Goal: Information Seeking & Learning: Learn about a topic

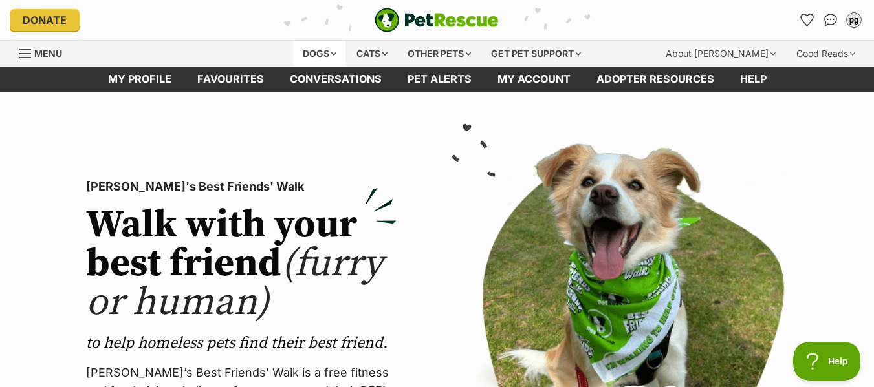
click at [308, 58] on div "Dogs" at bounding box center [320, 54] width 52 height 26
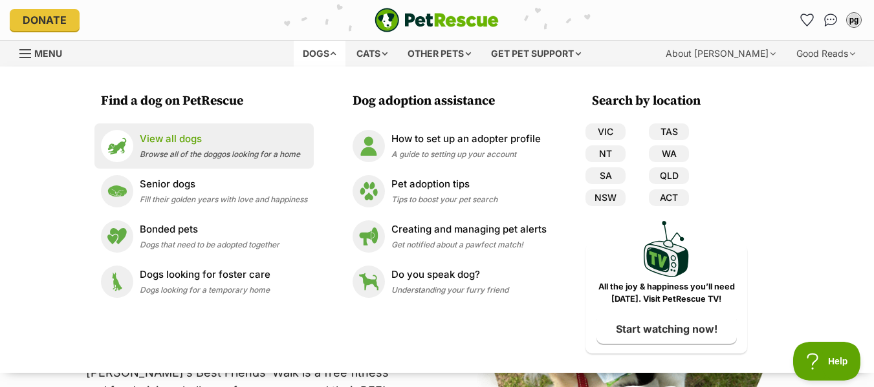
click at [242, 146] on p "View all dogs" at bounding box center [220, 139] width 160 height 15
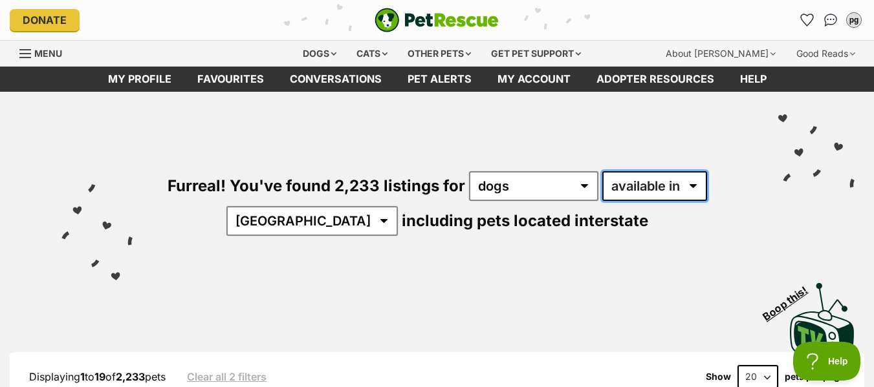
click at [625, 182] on select "available in located in" at bounding box center [654, 186] width 105 height 30
select select "disabled"
click at [602, 171] on select "available in located in" at bounding box center [654, 186] width 105 height 30
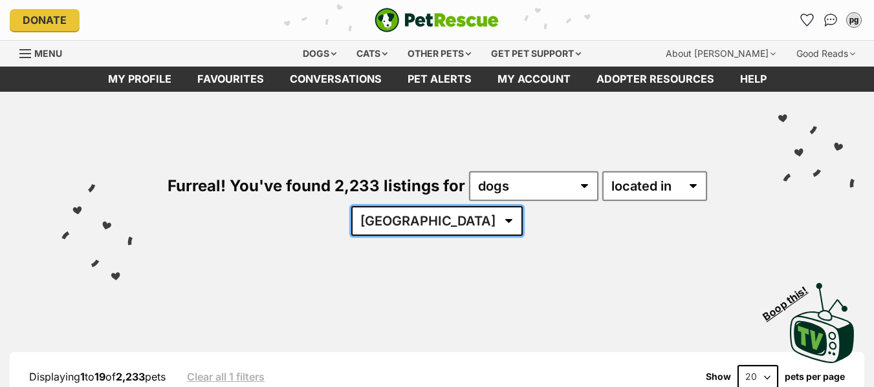
click at [417, 226] on select "Australia ACT NSW NT QLD SA TAS VIC WA" at bounding box center [436, 221] width 171 height 30
select select "NSW"
click at [391, 206] on select "Australia ACT NSW NT QLD SA TAS VIC WA" at bounding box center [436, 221] width 171 height 30
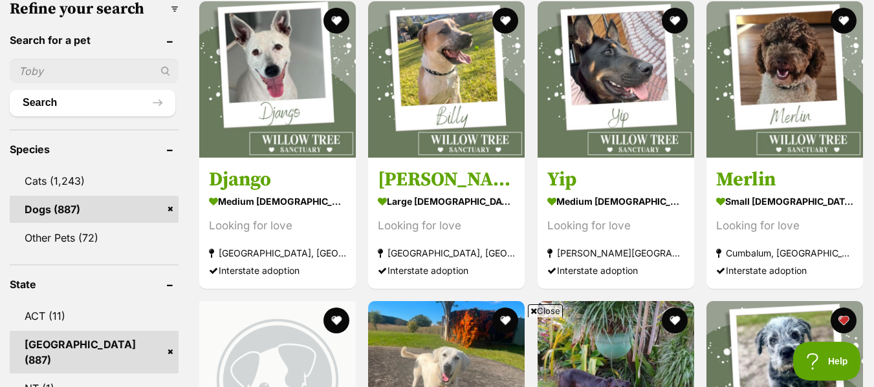
scroll to position [422, 0]
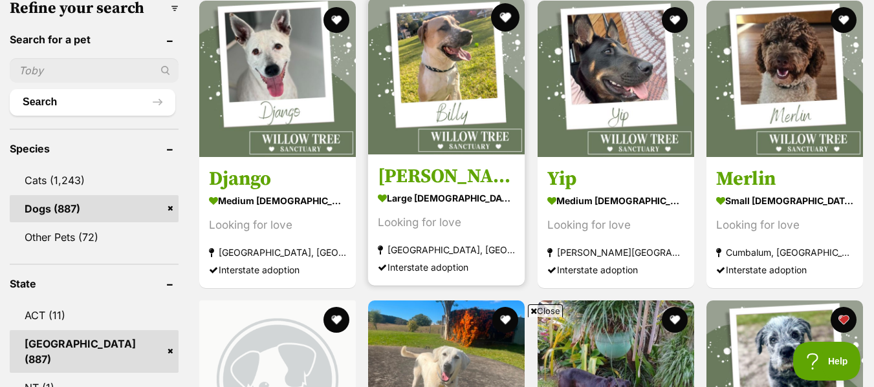
click at [506, 17] on button "favourite" at bounding box center [505, 17] width 28 height 28
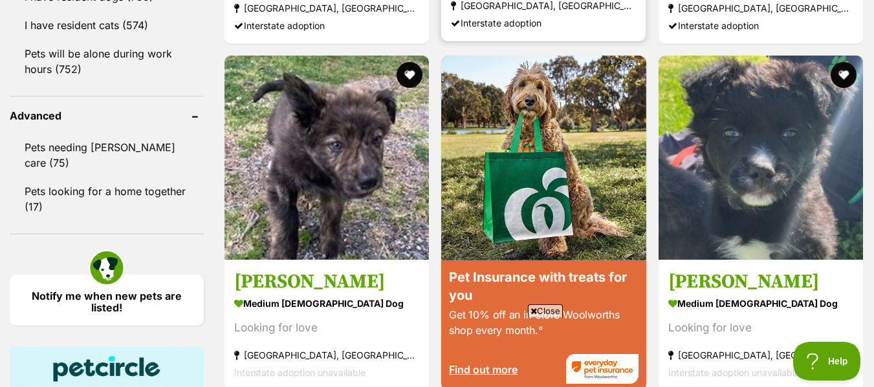
scroll to position [1641, 0]
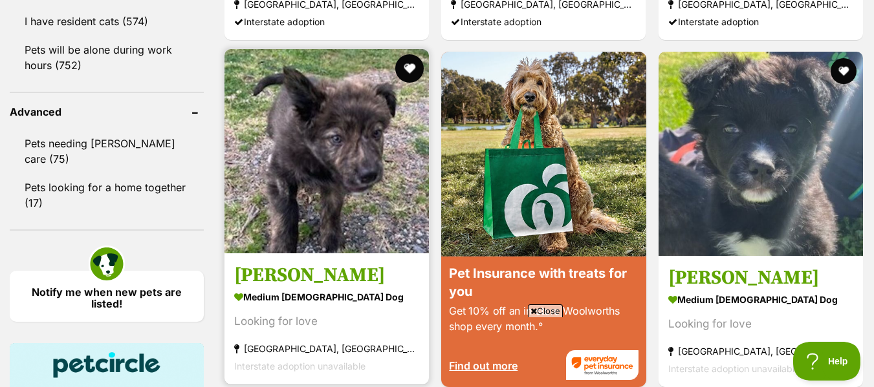
click at [409, 63] on button "favourite" at bounding box center [409, 68] width 28 height 28
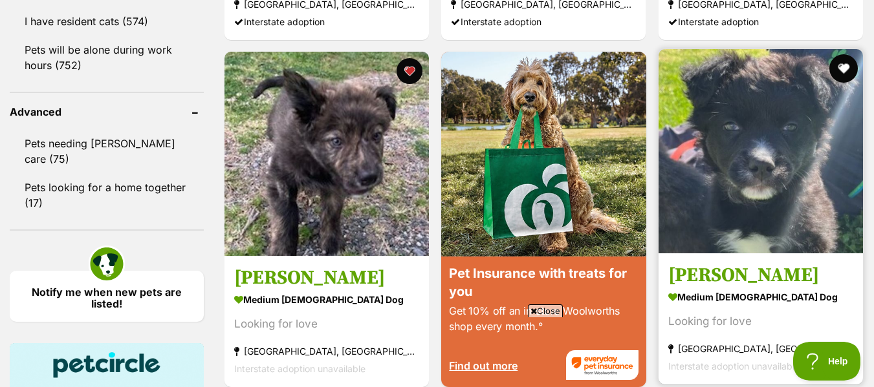
click at [839, 59] on button "favourite" at bounding box center [843, 68] width 28 height 28
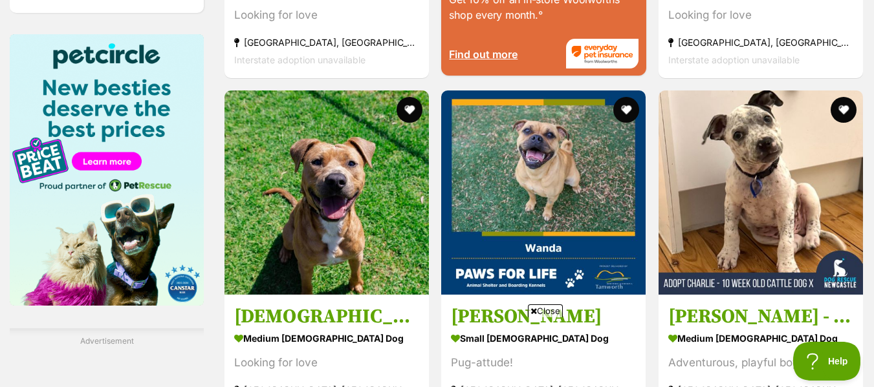
scroll to position [1951, 0]
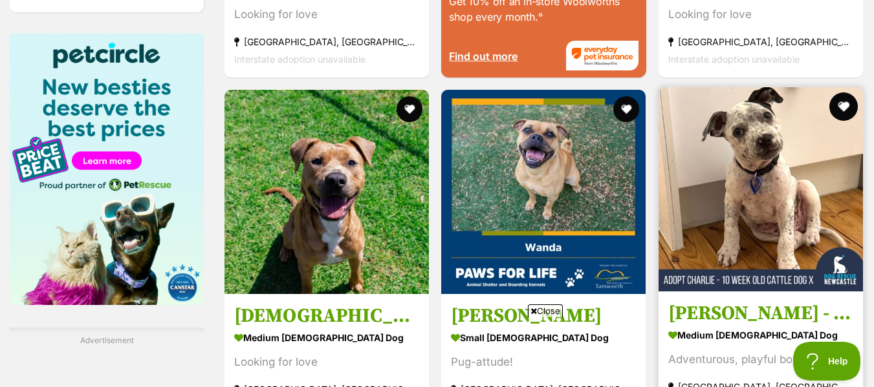
click at [837, 105] on button "favourite" at bounding box center [843, 106] width 28 height 28
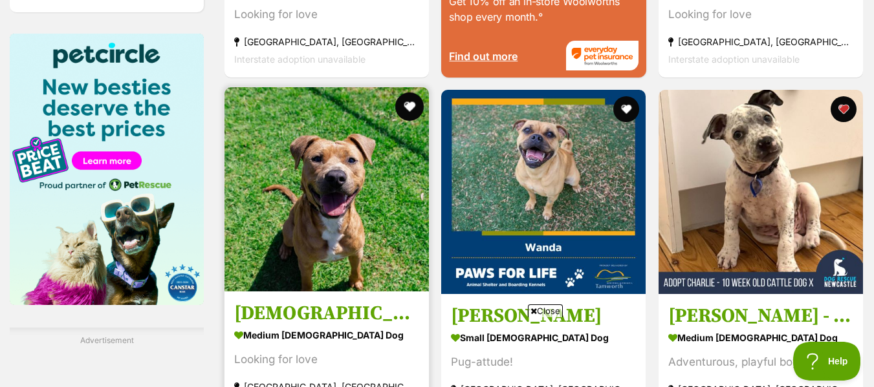
click at [398, 109] on button "favourite" at bounding box center [409, 106] width 28 height 28
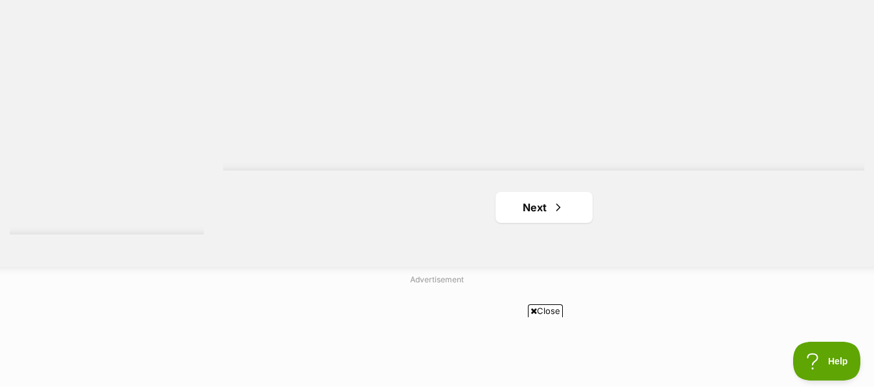
scroll to position [3253, 0]
click at [557, 195] on span "Next page" at bounding box center [558, 202] width 13 height 16
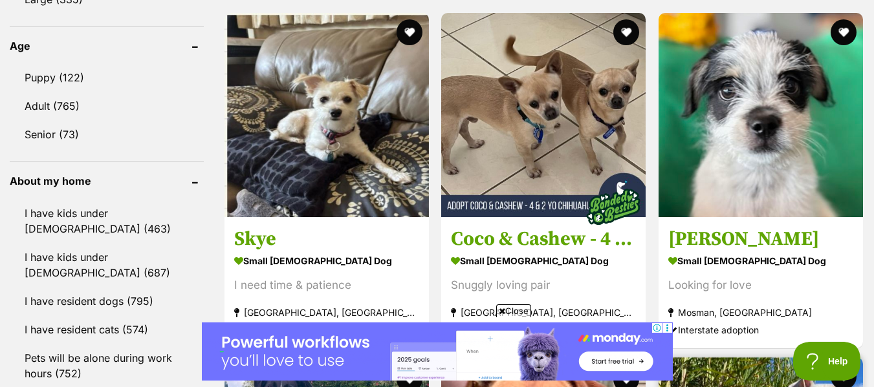
scroll to position [1330, 0]
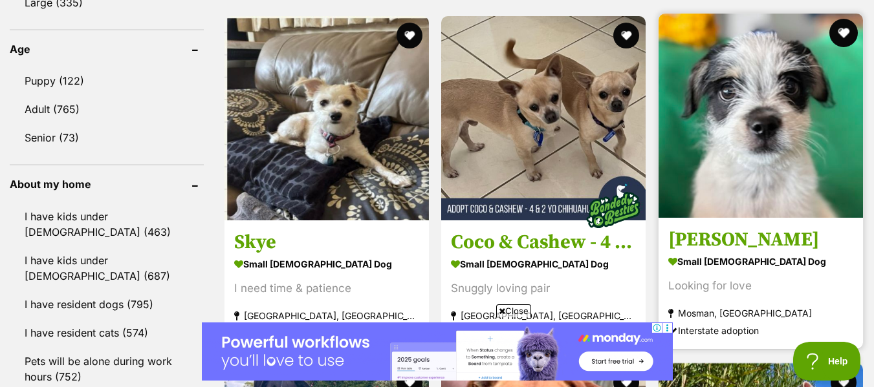
click at [843, 32] on button "favourite" at bounding box center [843, 33] width 28 height 28
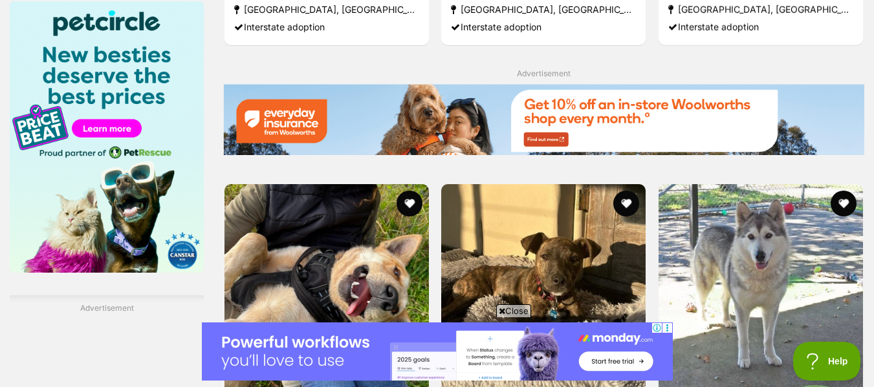
scroll to position [2051, 0]
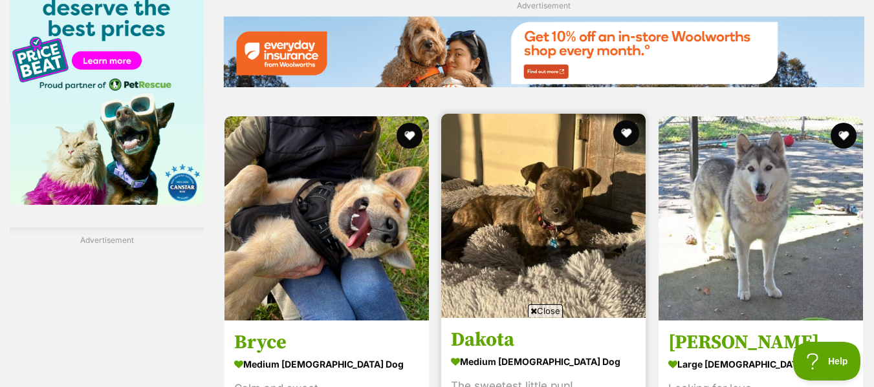
click at [610, 129] on img at bounding box center [543, 216] width 204 height 204
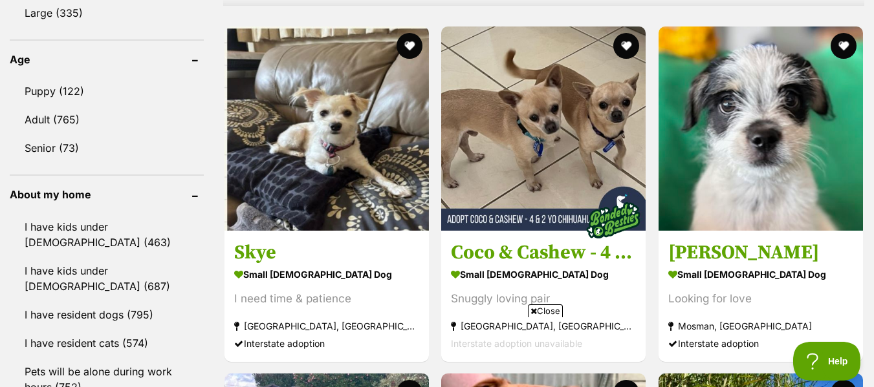
scroll to position [1319, 0]
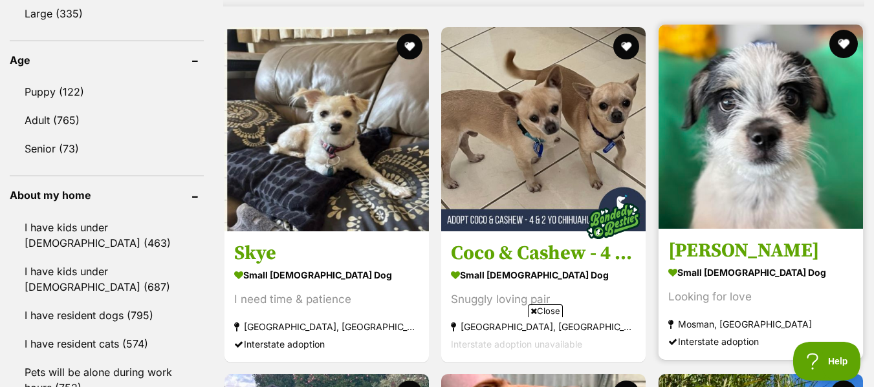
click at [837, 39] on button "favourite" at bounding box center [843, 44] width 28 height 28
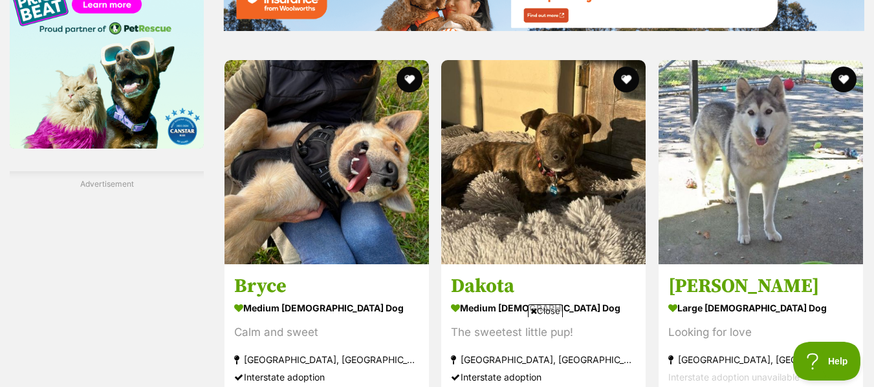
scroll to position [2115, 0]
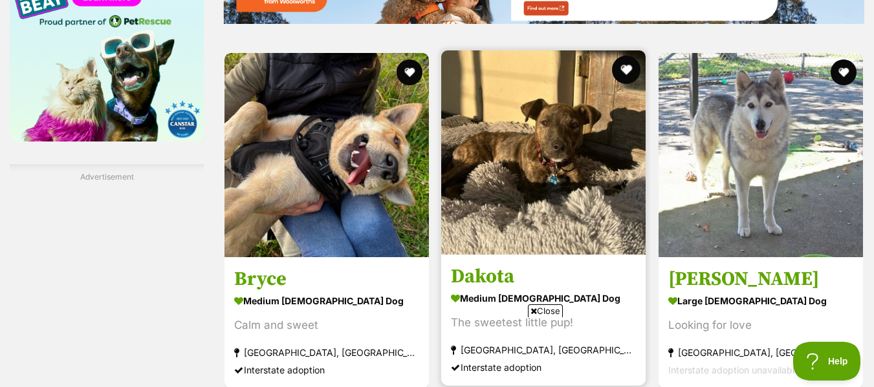
click at [627, 69] on button "favourite" at bounding box center [626, 70] width 28 height 28
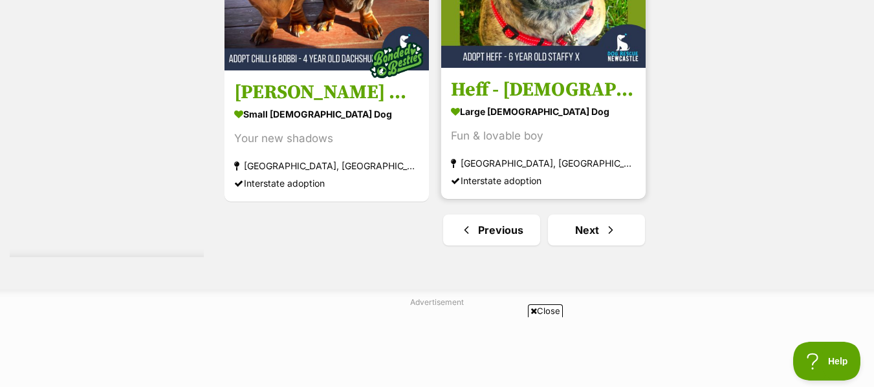
scroll to position [3225, 0]
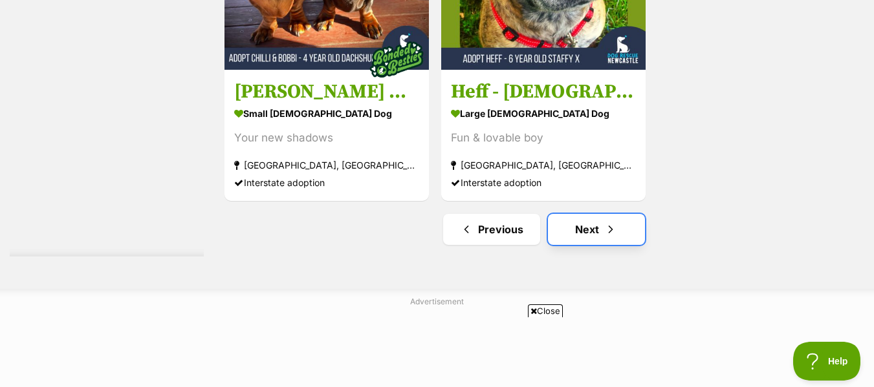
click at [596, 229] on link "Next" at bounding box center [596, 229] width 97 height 31
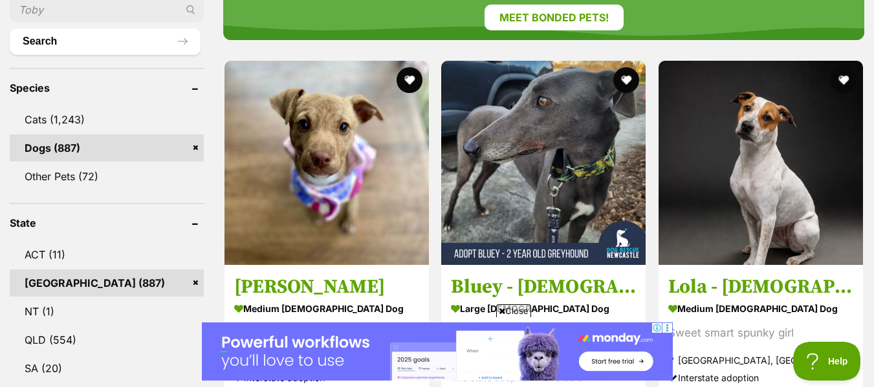
scroll to position [483, 0]
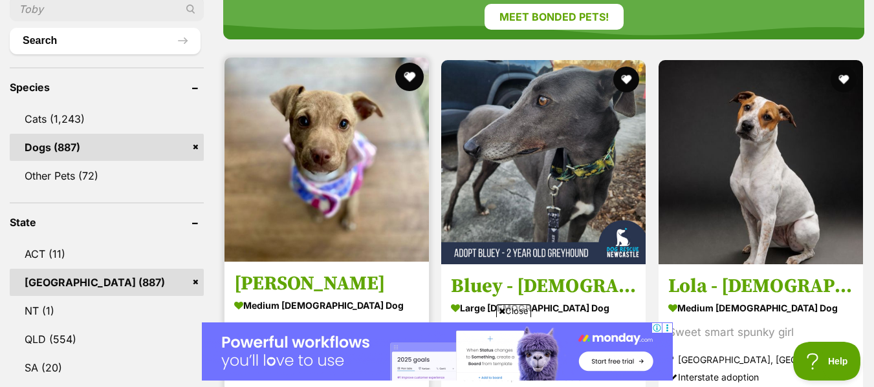
click at [411, 70] on button "favourite" at bounding box center [409, 77] width 28 height 28
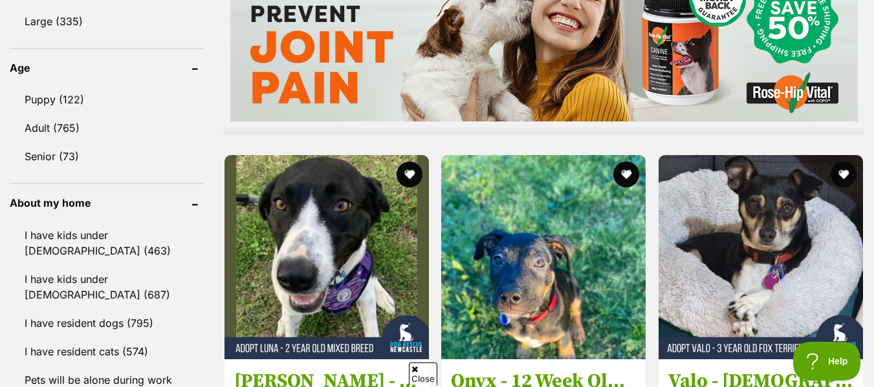
scroll to position [1444, 0]
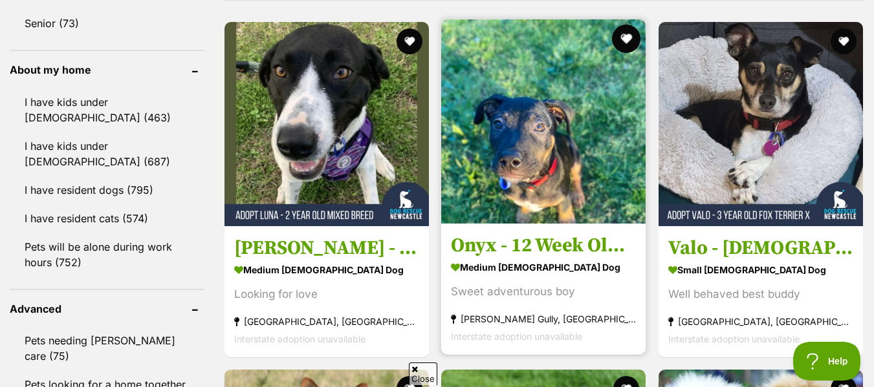
click at [623, 34] on button "favourite" at bounding box center [626, 39] width 28 height 28
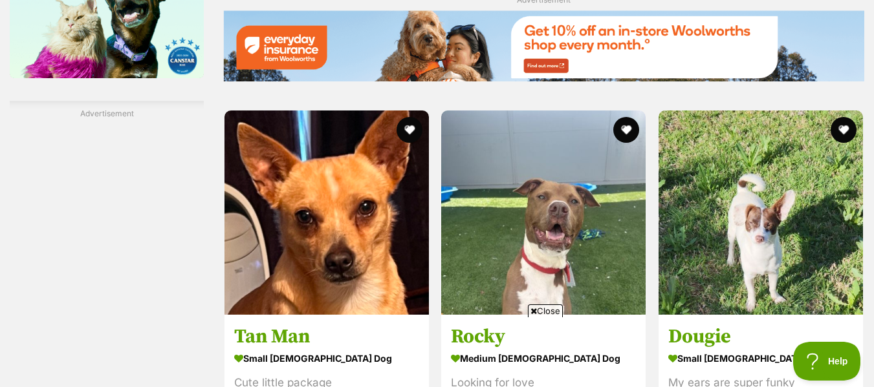
scroll to position [2214, 0]
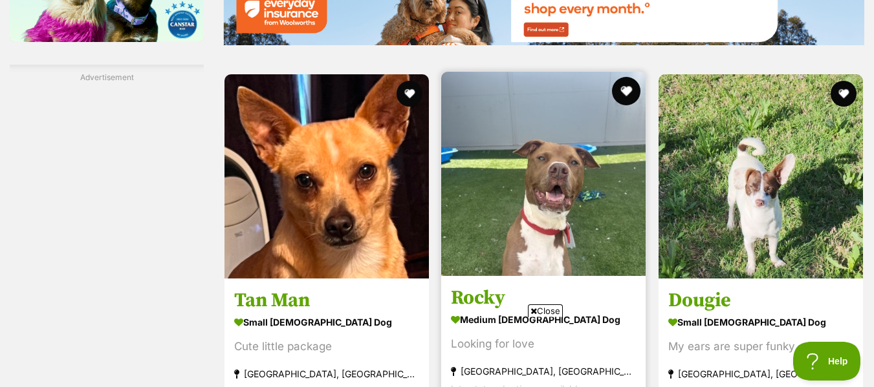
click at [629, 87] on button "favourite" at bounding box center [626, 91] width 28 height 28
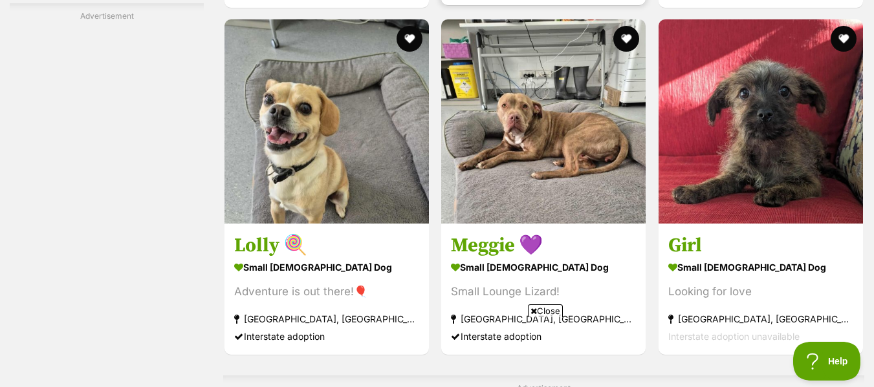
scroll to position [2620, 0]
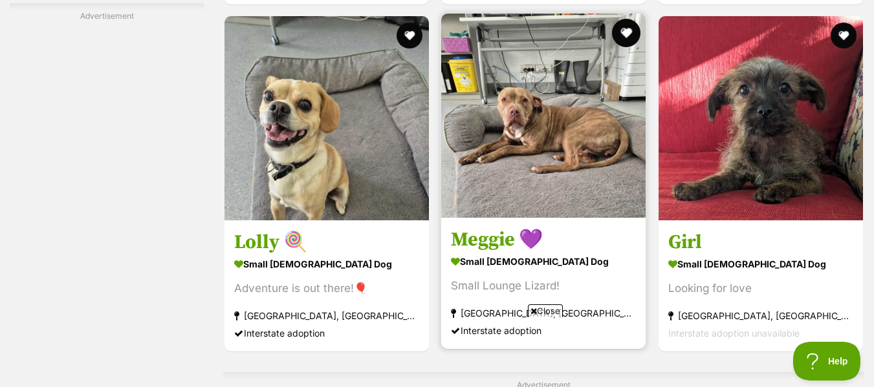
click at [625, 32] on button "favourite" at bounding box center [626, 33] width 28 height 28
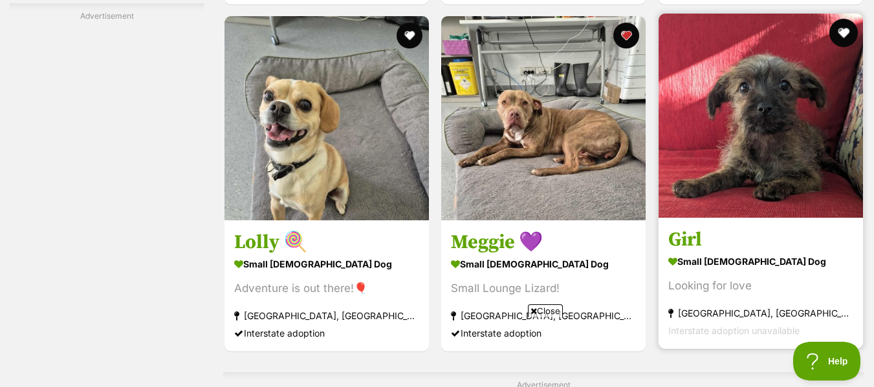
click at [843, 31] on button "favourite" at bounding box center [843, 33] width 28 height 28
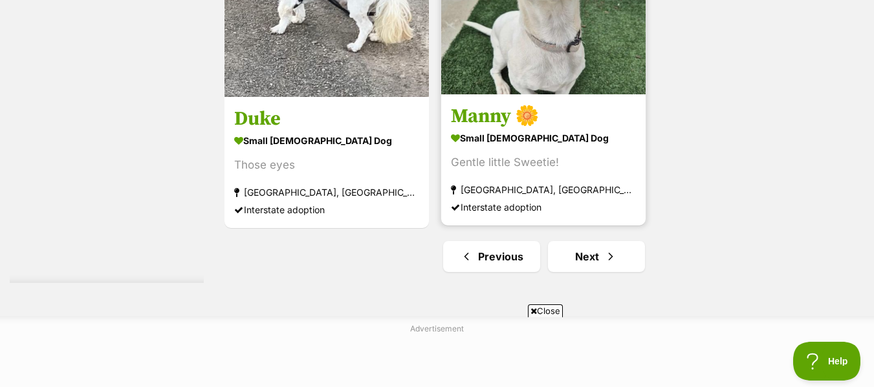
scroll to position [3322, 0]
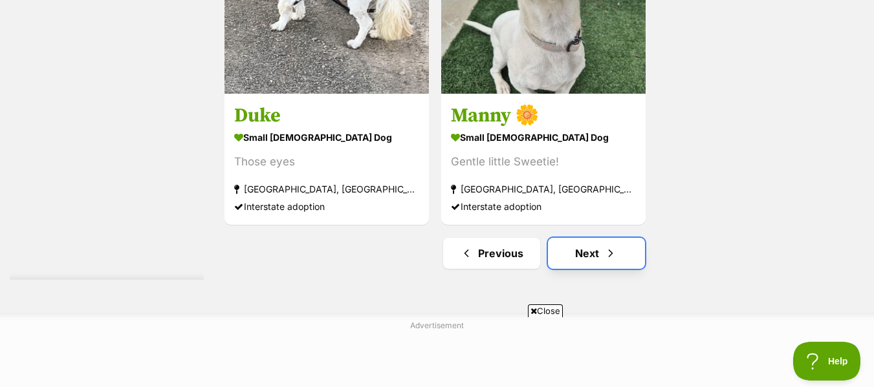
click at [581, 248] on link "Next" at bounding box center [596, 253] width 97 height 31
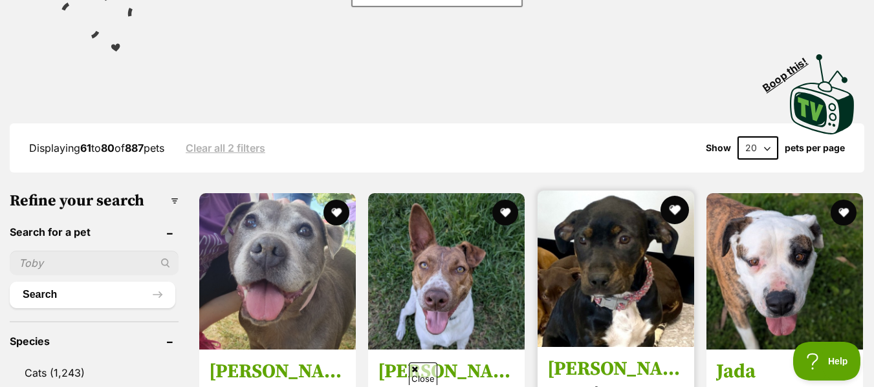
click at [671, 209] on button "favourite" at bounding box center [674, 210] width 28 height 28
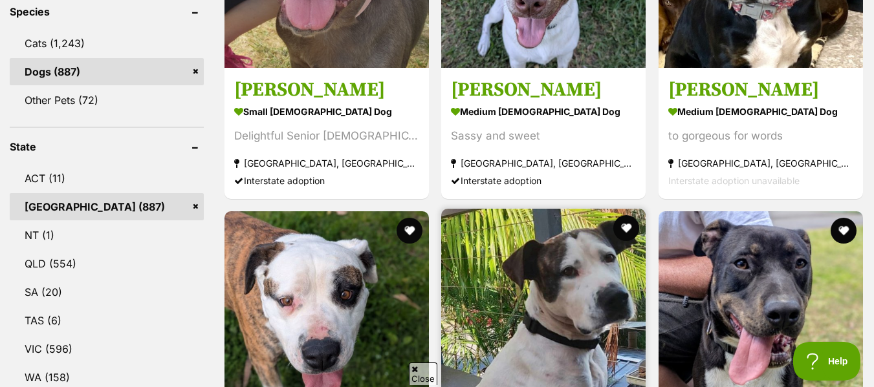
scroll to position [578, 0]
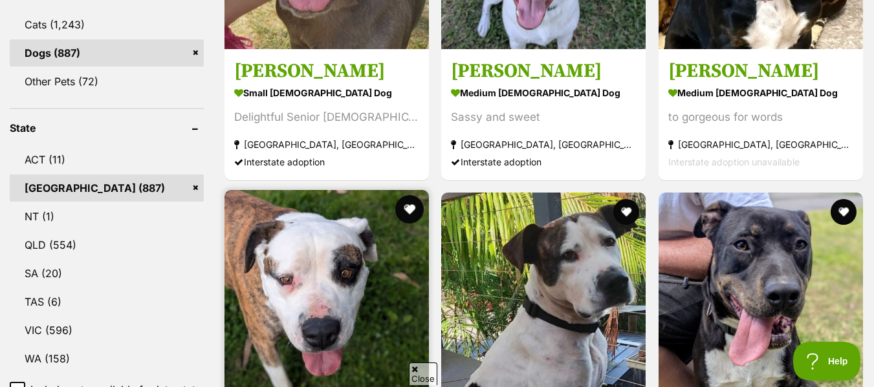
click at [408, 208] on button "favourite" at bounding box center [409, 209] width 28 height 28
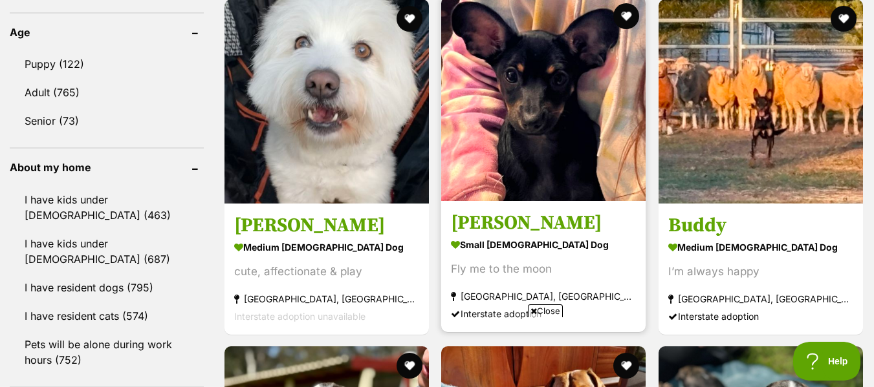
scroll to position [1332, 0]
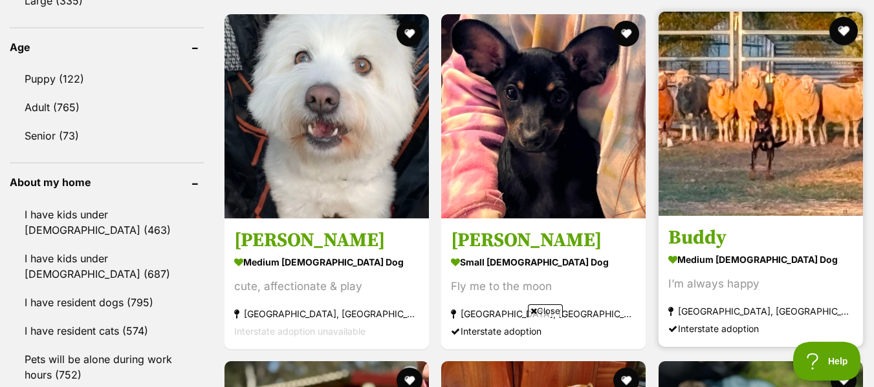
click at [839, 31] on button "favourite" at bounding box center [843, 31] width 28 height 28
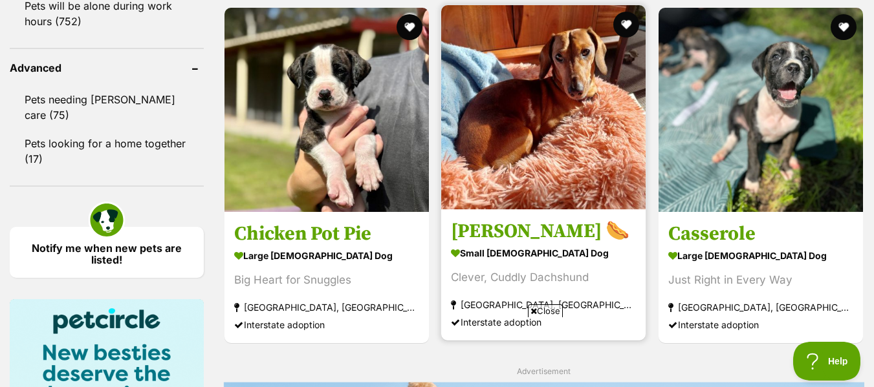
scroll to position [1685, 0]
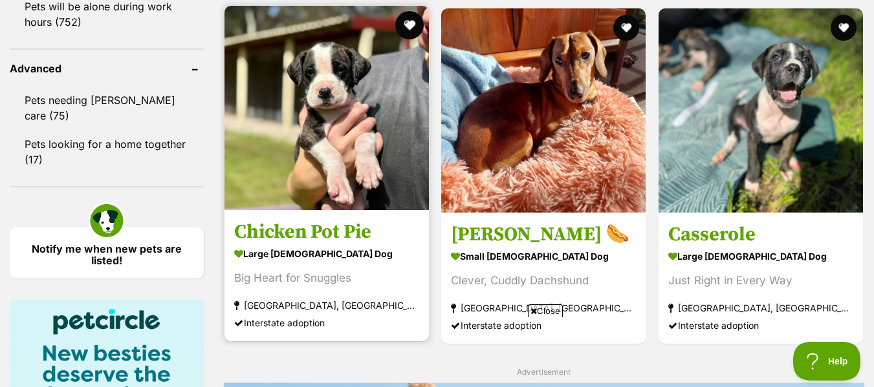
click at [409, 27] on button "favourite" at bounding box center [409, 25] width 28 height 28
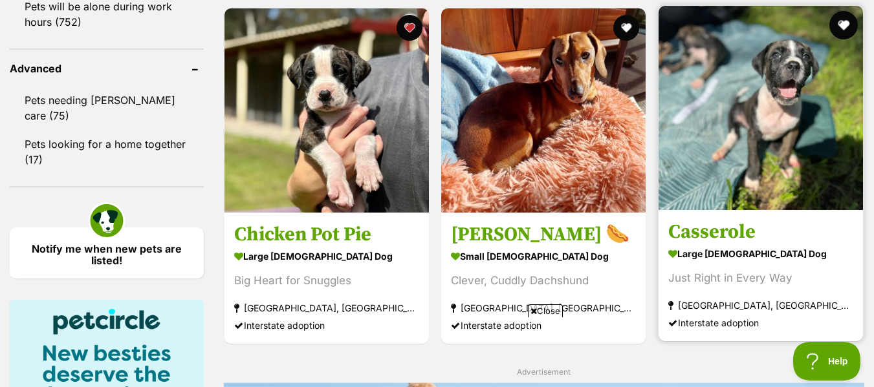
click at [845, 21] on button "favourite" at bounding box center [843, 25] width 28 height 28
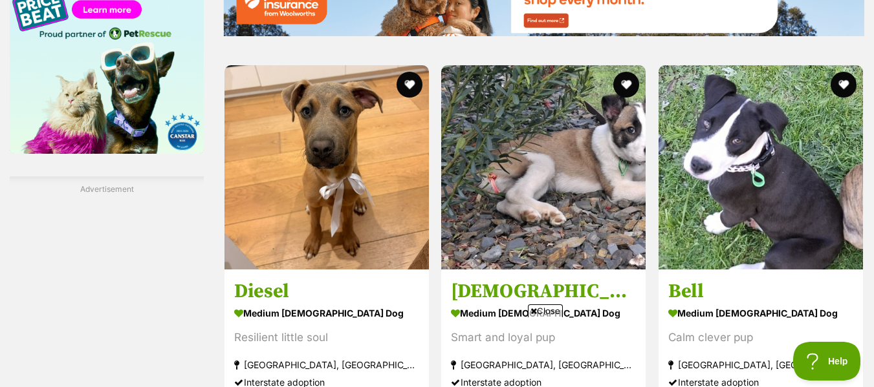
scroll to position [2104, 0]
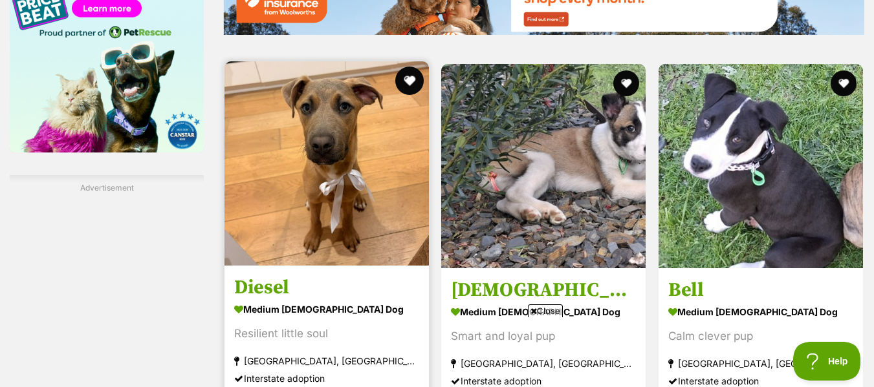
click at [405, 80] on button "favourite" at bounding box center [409, 81] width 28 height 28
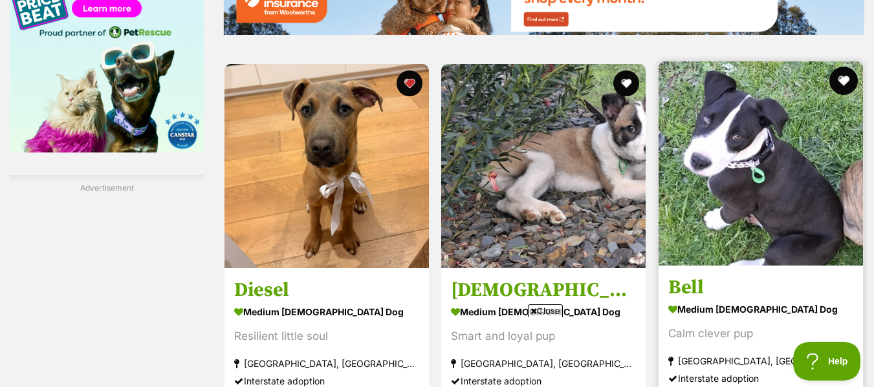
click at [846, 82] on button "favourite" at bounding box center [843, 81] width 28 height 28
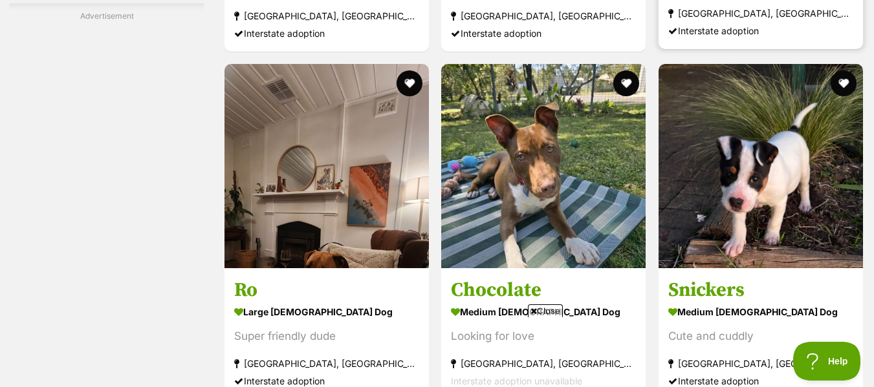
scroll to position [2452, 0]
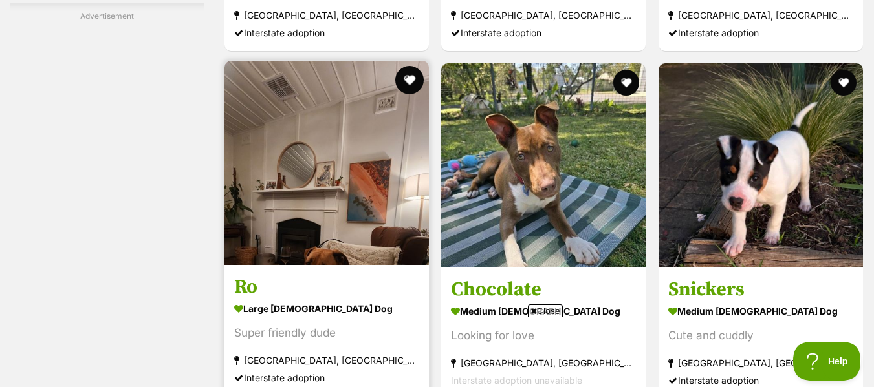
click at [410, 83] on button "favourite" at bounding box center [409, 80] width 28 height 28
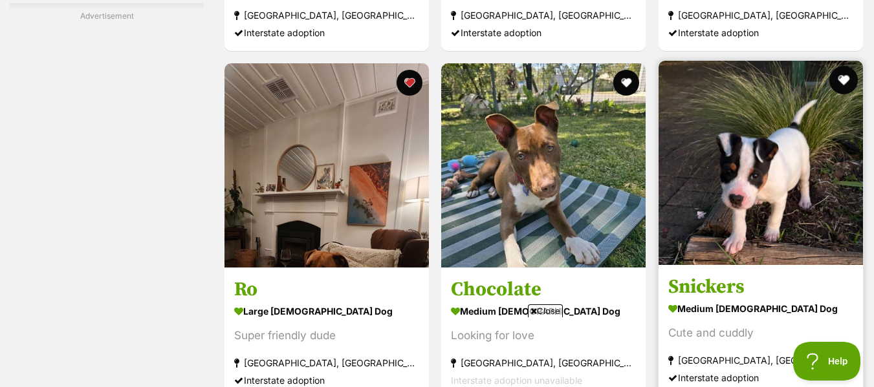
click at [841, 75] on button "favourite" at bounding box center [843, 80] width 28 height 28
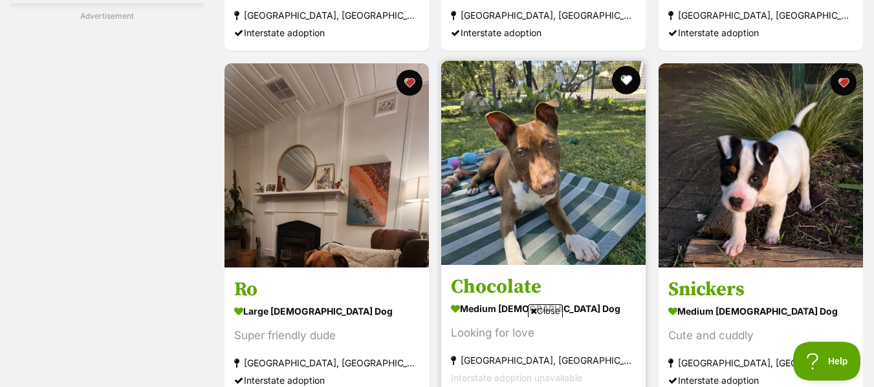
click at [631, 80] on button "favourite" at bounding box center [626, 80] width 28 height 28
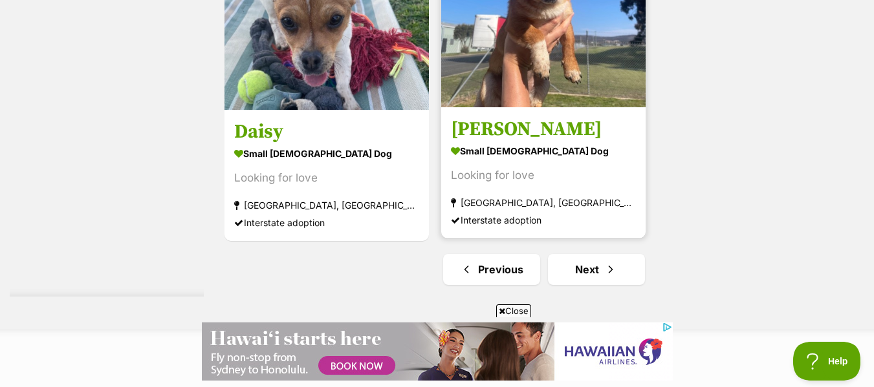
scroll to position [3186, 0]
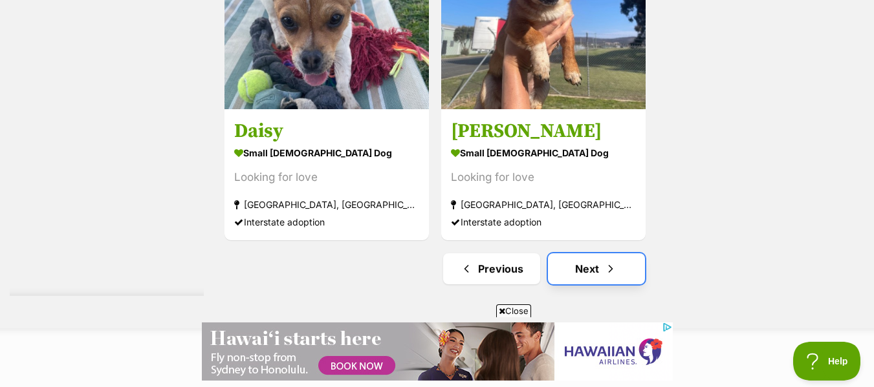
click at [598, 274] on link "Next" at bounding box center [596, 269] width 97 height 31
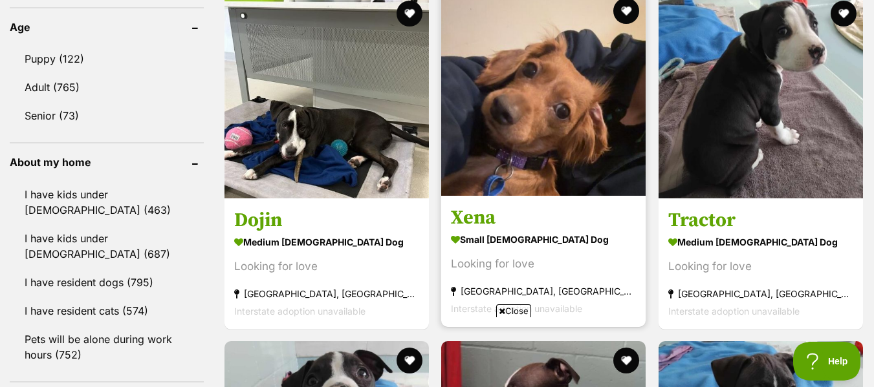
scroll to position [1351, 0]
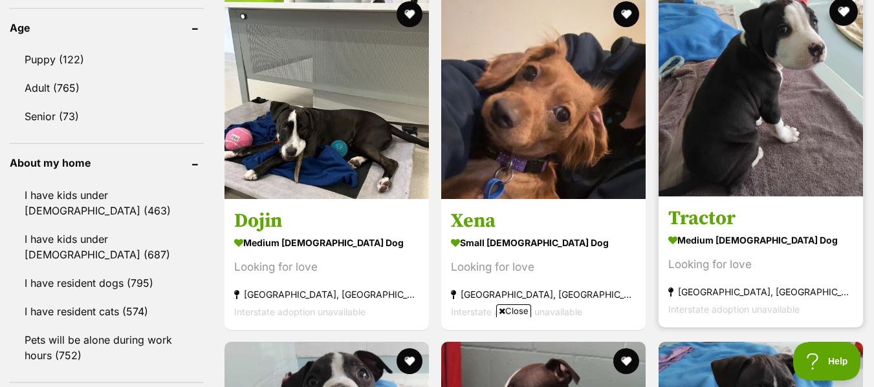
click at [838, 8] on button "favourite" at bounding box center [843, 11] width 28 height 28
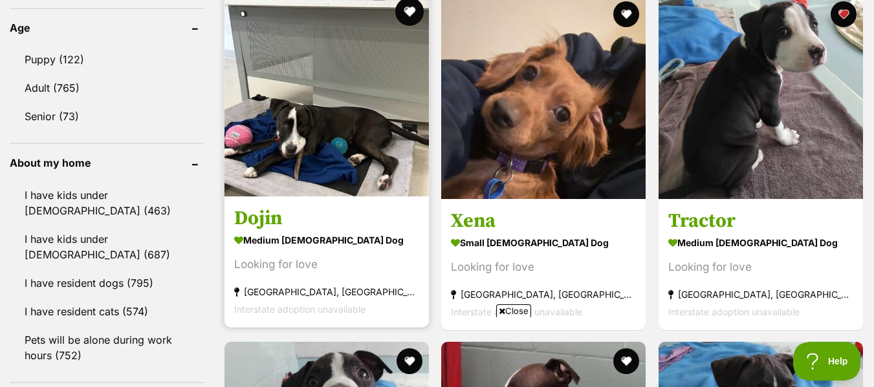
click at [410, 6] on button "favourite" at bounding box center [409, 11] width 28 height 28
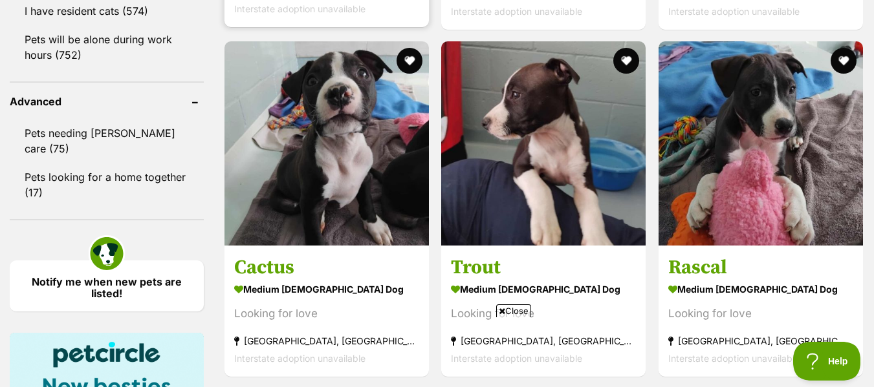
scroll to position [1653, 0]
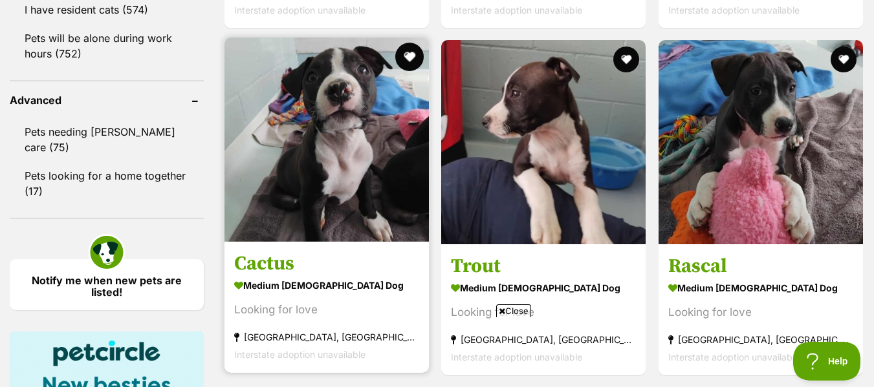
click at [405, 58] on button "favourite" at bounding box center [409, 57] width 28 height 28
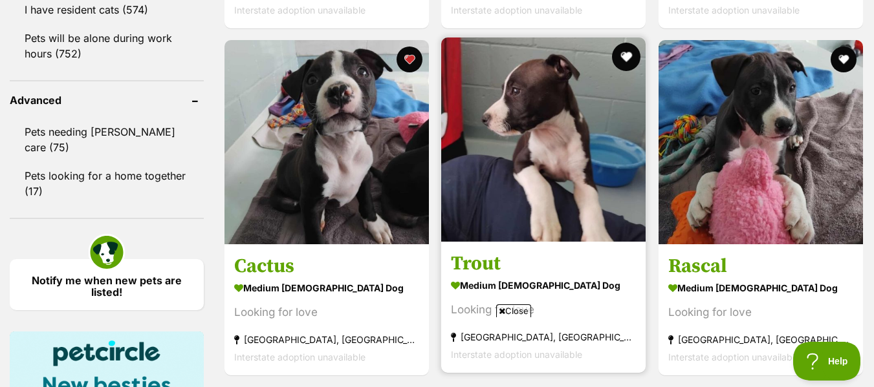
click at [625, 52] on button "favourite" at bounding box center [626, 57] width 28 height 28
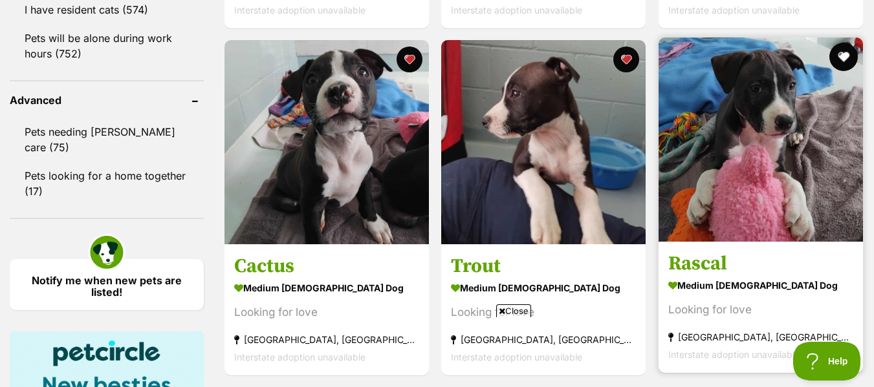
click at [843, 50] on button "favourite" at bounding box center [843, 57] width 28 height 28
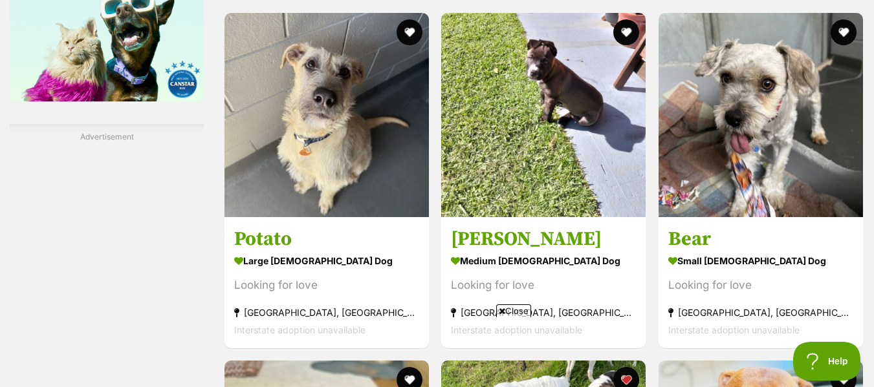
scroll to position [2163, 0]
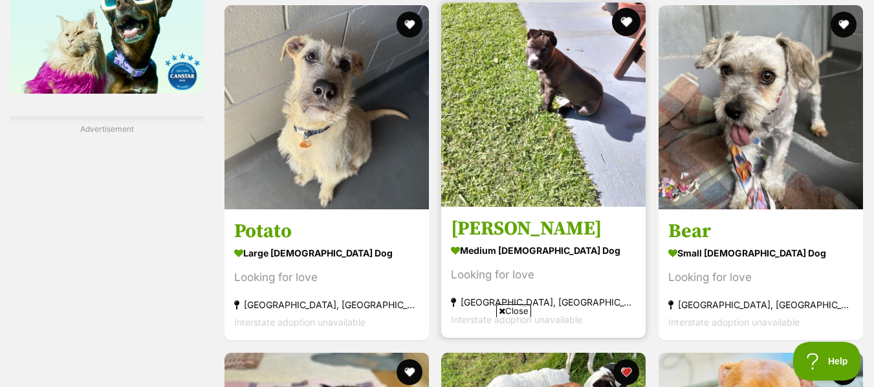
click at [629, 16] on button "favourite" at bounding box center [626, 22] width 28 height 28
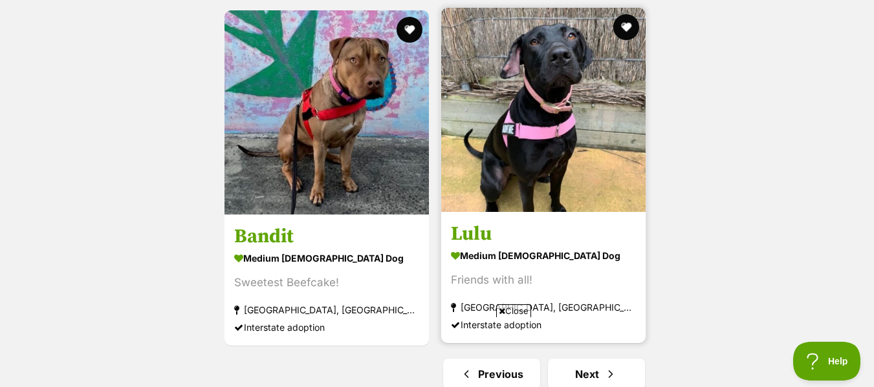
scroll to position [3239, 0]
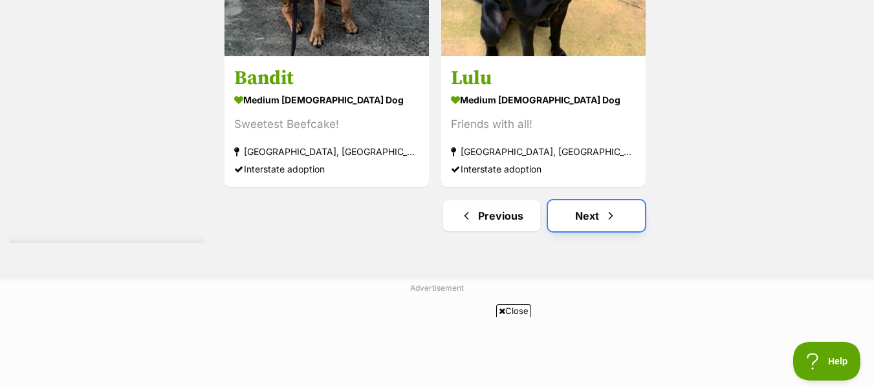
click at [579, 220] on link "Next" at bounding box center [596, 215] width 97 height 31
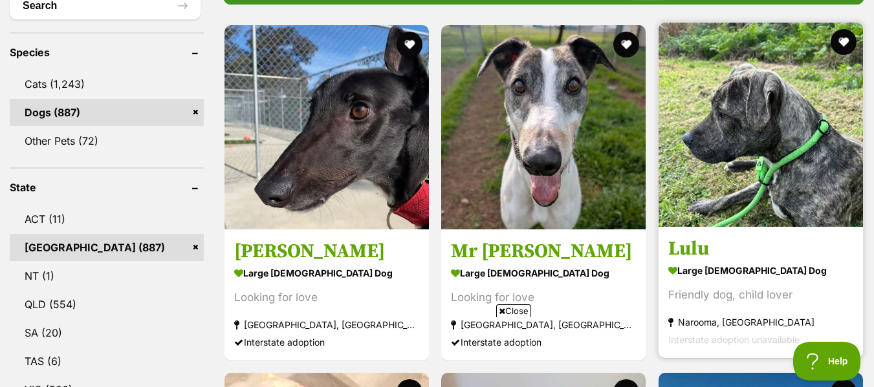
scroll to position [517, 0]
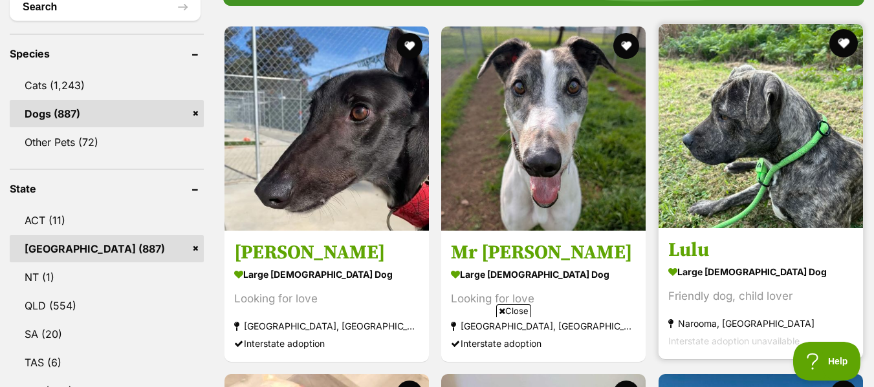
click at [845, 41] on button "favourite" at bounding box center [843, 43] width 28 height 28
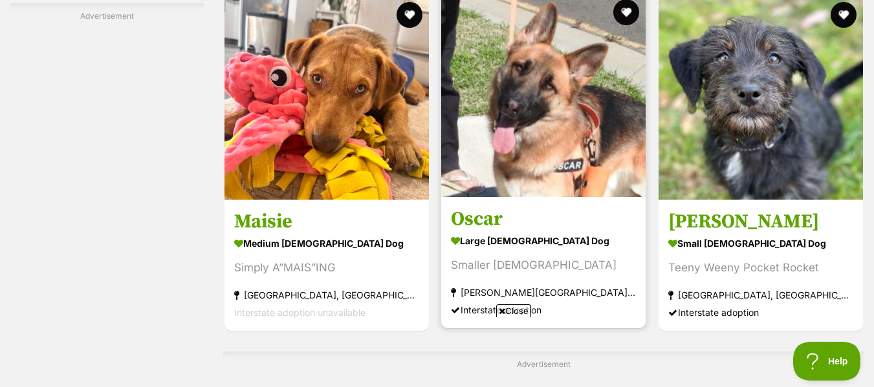
scroll to position [2637, 0]
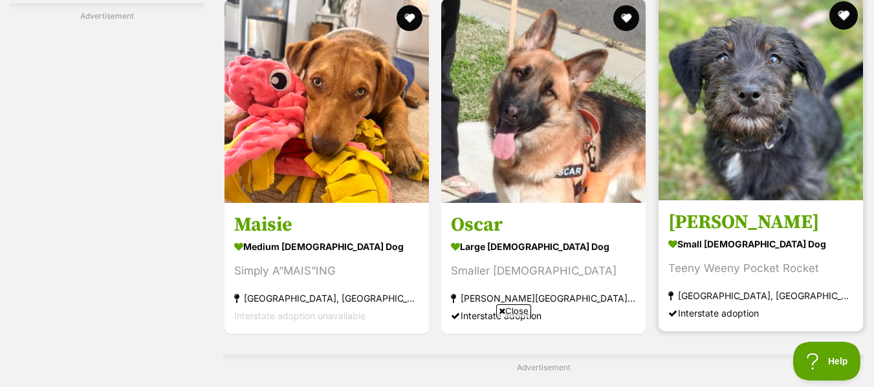
click at [843, 11] on button "favourite" at bounding box center [843, 15] width 28 height 28
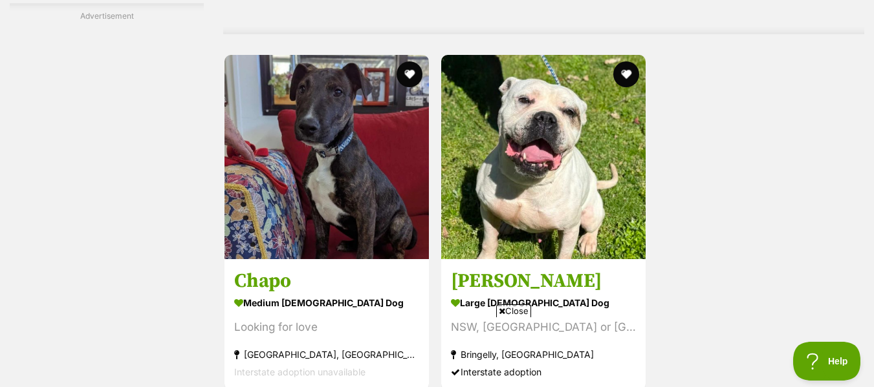
scroll to position [3158, 0]
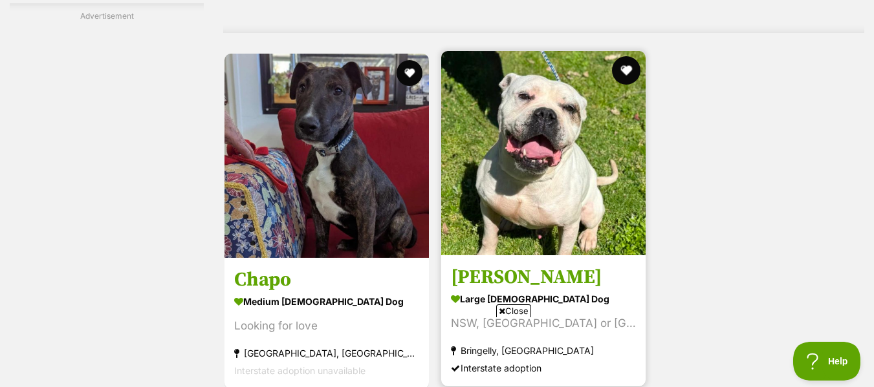
click at [629, 64] on button "favourite" at bounding box center [626, 70] width 28 height 28
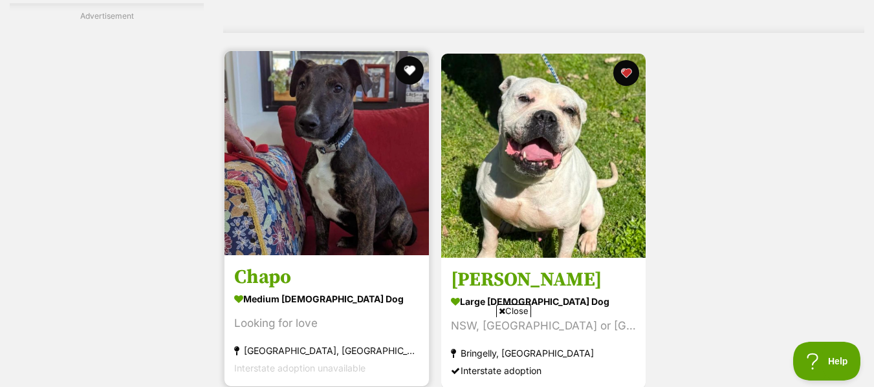
click at [413, 72] on button "favourite" at bounding box center [409, 70] width 28 height 28
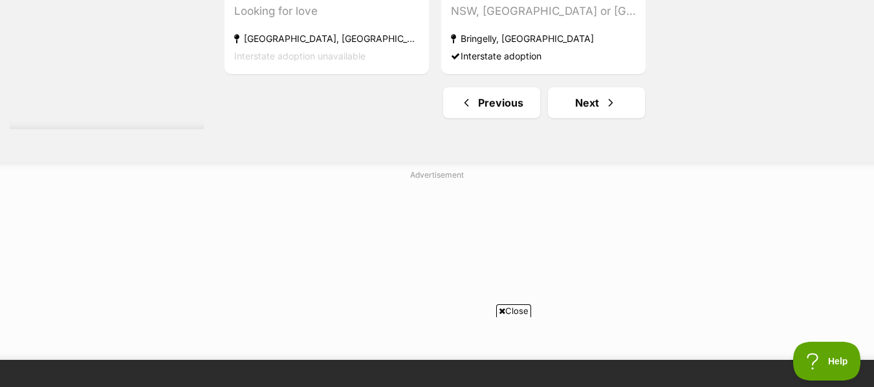
scroll to position [3473, 0]
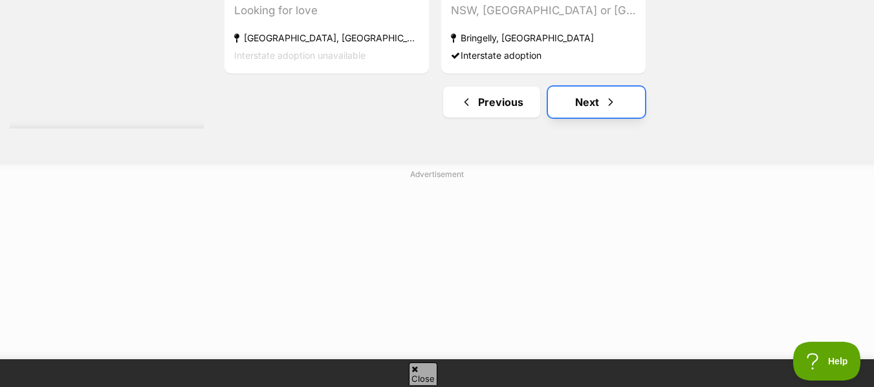
click at [575, 109] on link "Next" at bounding box center [596, 102] width 97 height 31
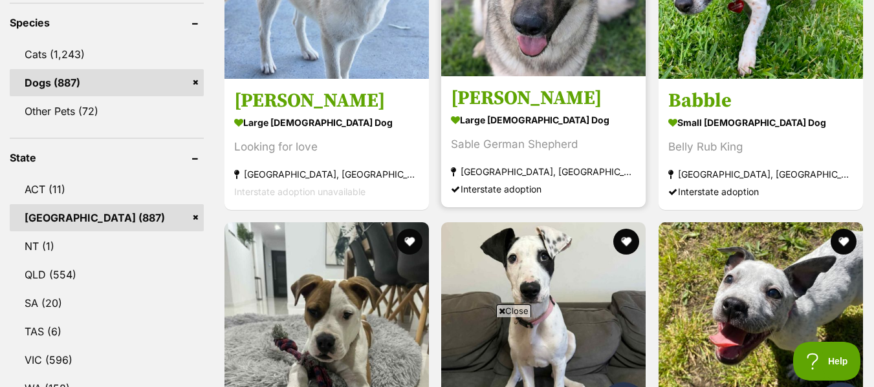
scroll to position [547, 0]
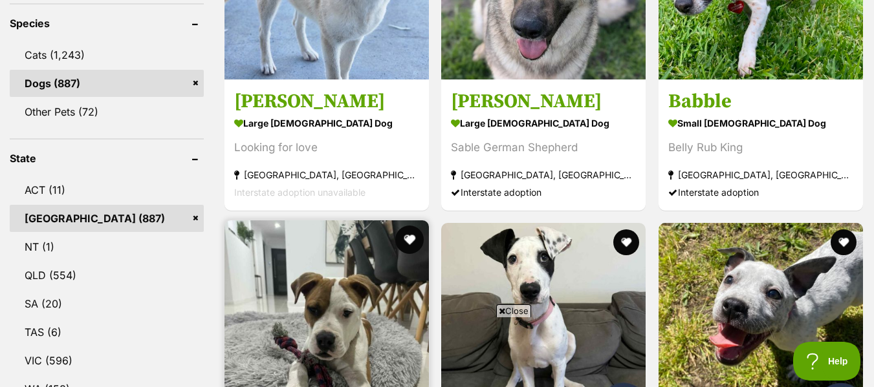
click at [409, 243] on button "favourite" at bounding box center [409, 240] width 28 height 28
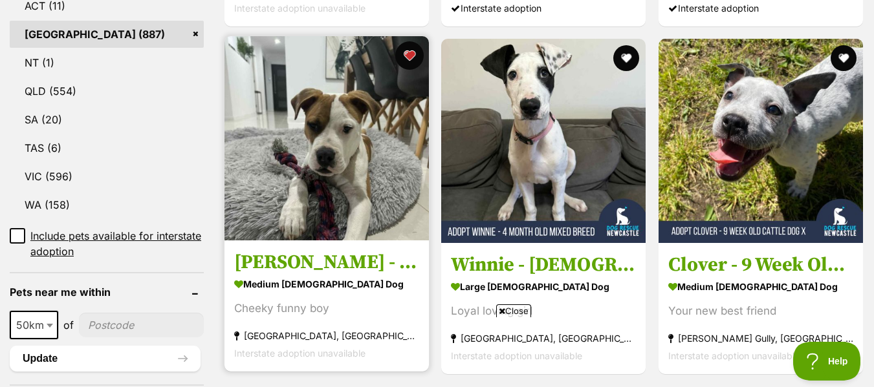
scroll to position [732, 0]
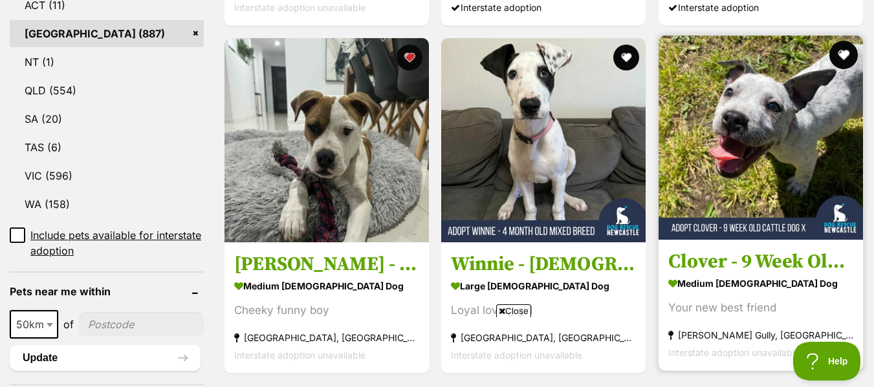
click at [845, 54] on button "favourite" at bounding box center [843, 55] width 28 height 28
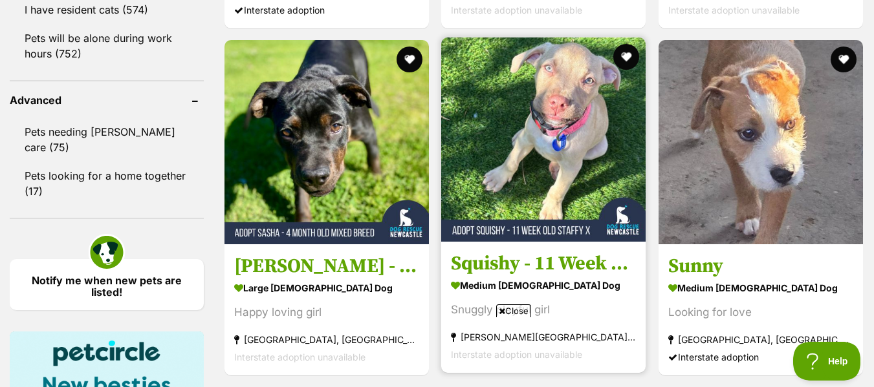
scroll to position [1650, 0]
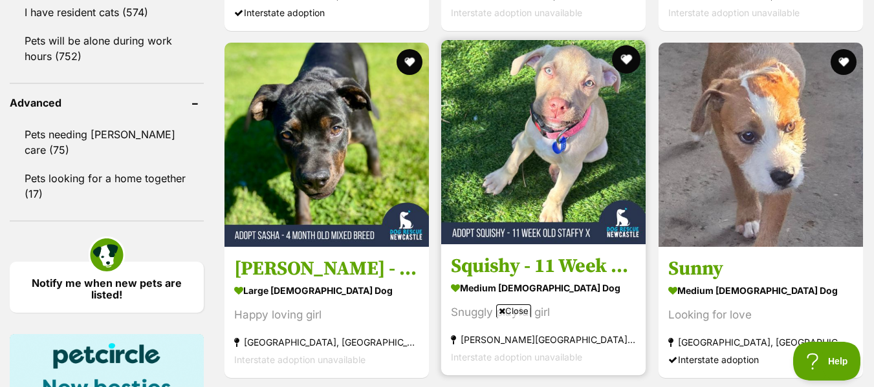
click at [627, 59] on button "favourite" at bounding box center [626, 59] width 28 height 28
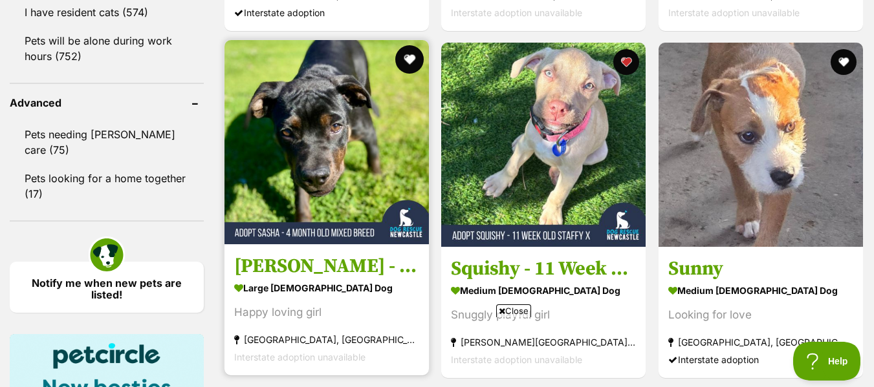
click at [417, 56] on button "favourite" at bounding box center [409, 59] width 28 height 28
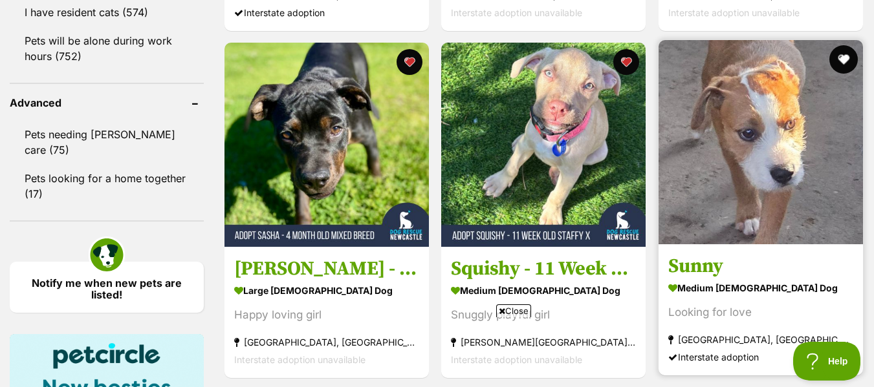
click at [838, 59] on button "favourite" at bounding box center [843, 59] width 28 height 28
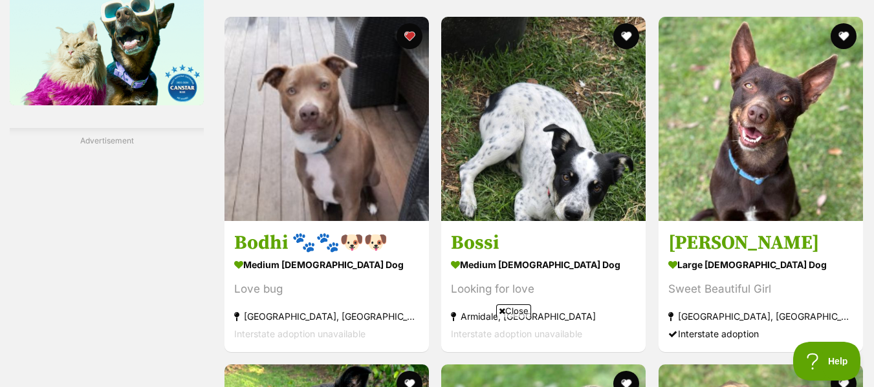
scroll to position [2157, 0]
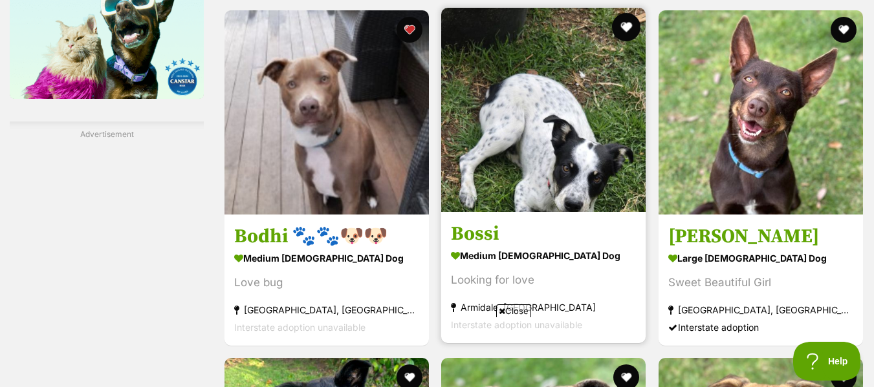
click at [629, 25] on button "favourite" at bounding box center [626, 27] width 28 height 28
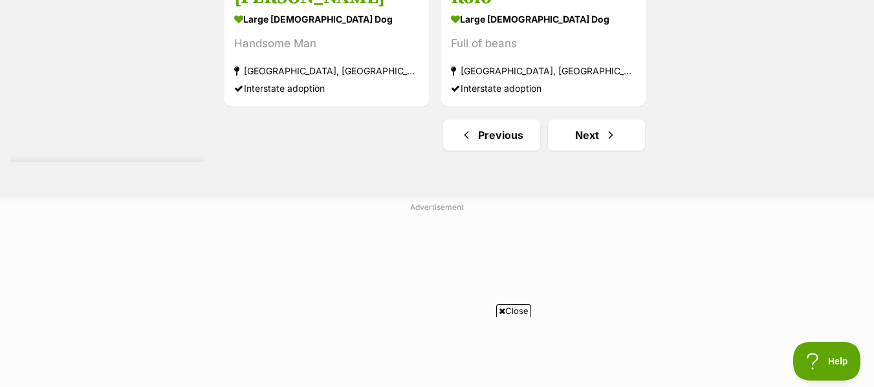
scroll to position [3320, 0]
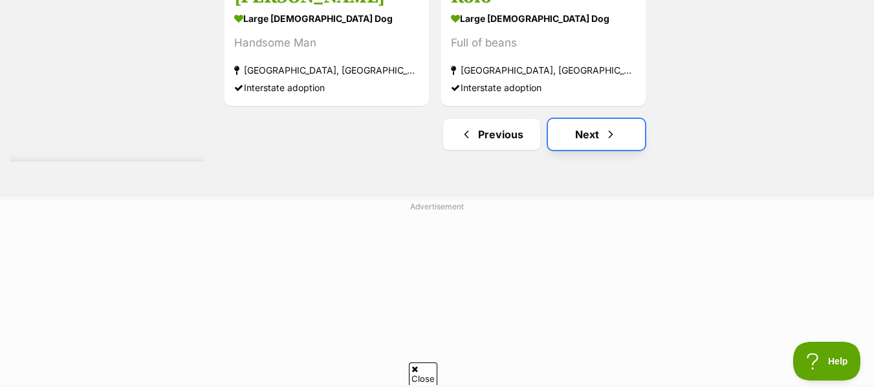
click at [607, 131] on span "Next page" at bounding box center [610, 135] width 13 height 16
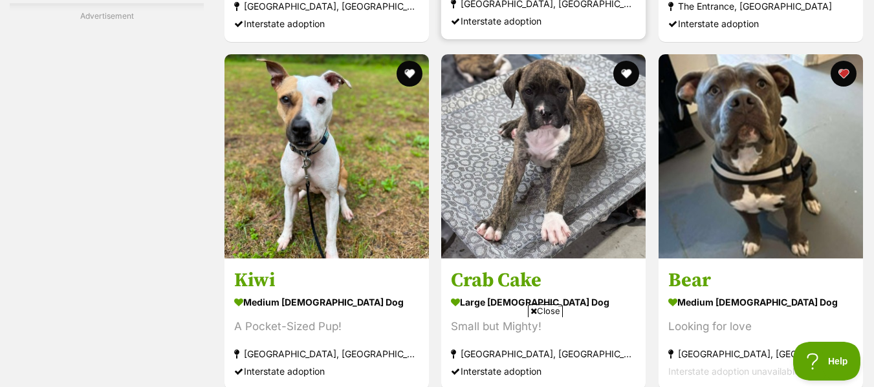
scroll to position [2462, 0]
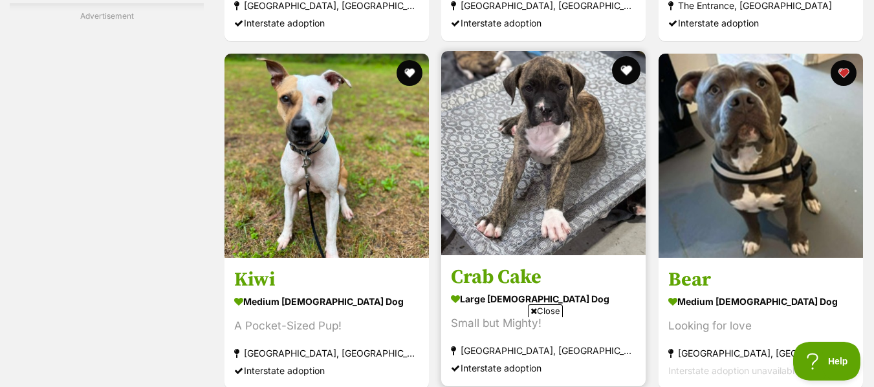
click at [629, 69] on button "favourite" at bounding box center [626, 70] width 28 height 28
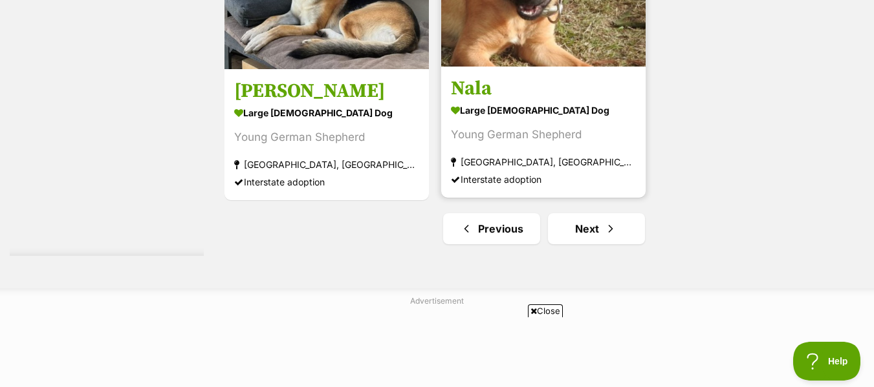
scroll to position [3232, 0]
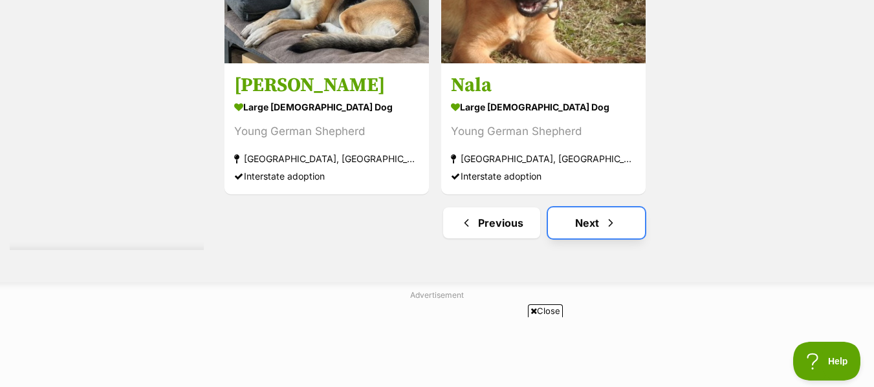
click at [592, 223] on link "Next" at bounding box center [596, 223] width 97 height 31
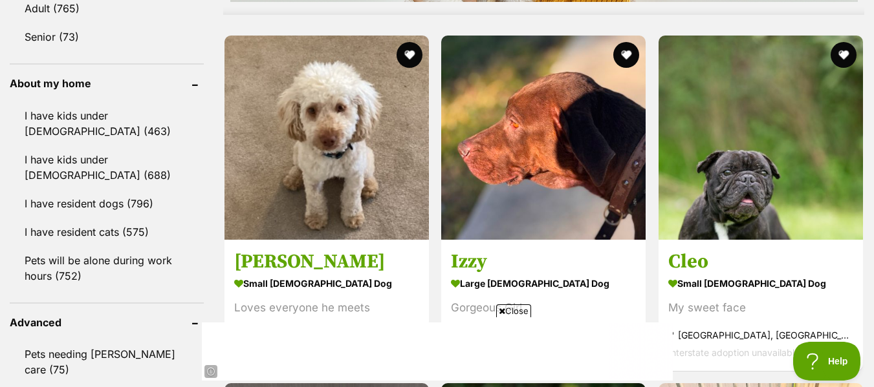
scroll to position [1434, 0]
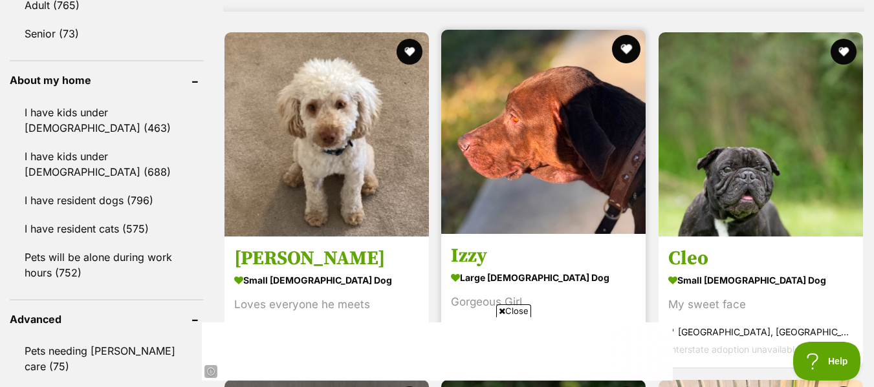
click at [623, 48] on button "favourite" at bounding box center [626, 49] width 28 height 28
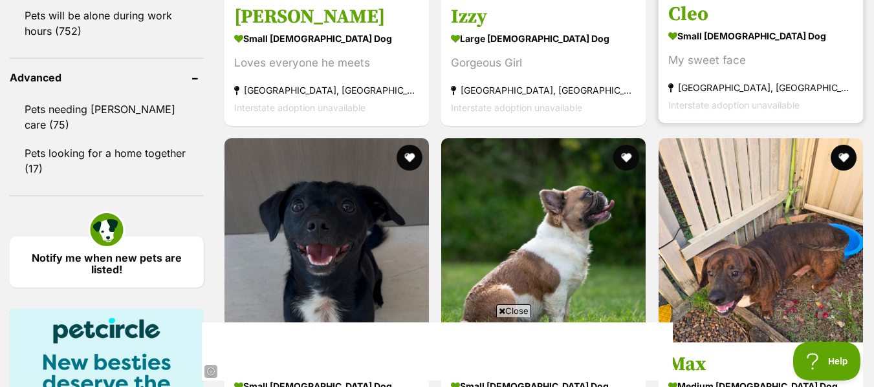
scroll to position [1722, 0]
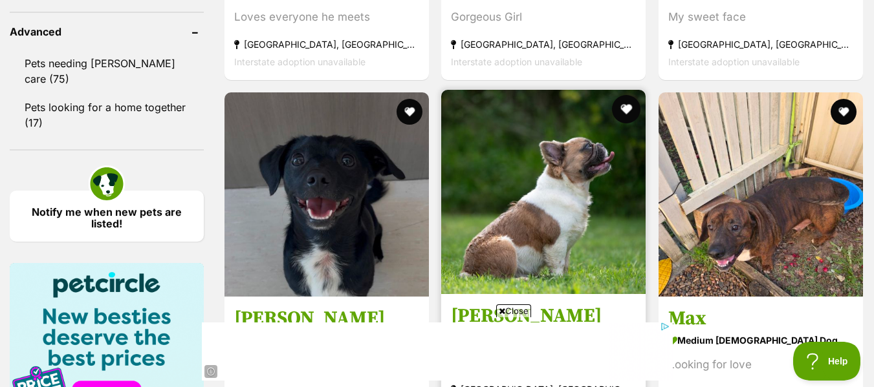
click at [626, 109] on button "favourite" at bounding box center [626, 109] width 28 height 28
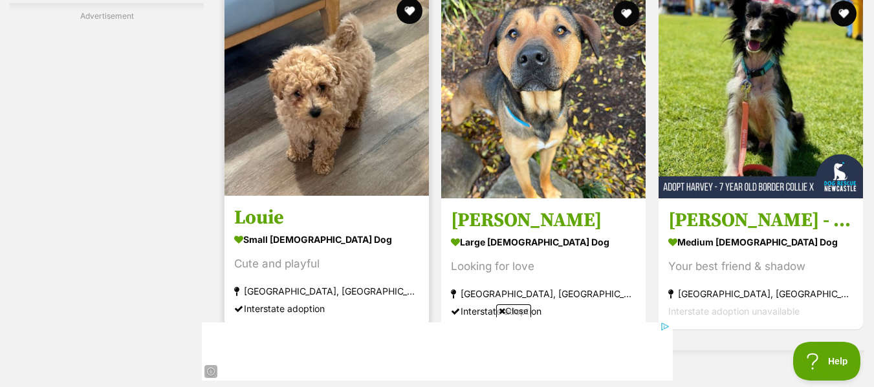
scroll to position [2609, 0]
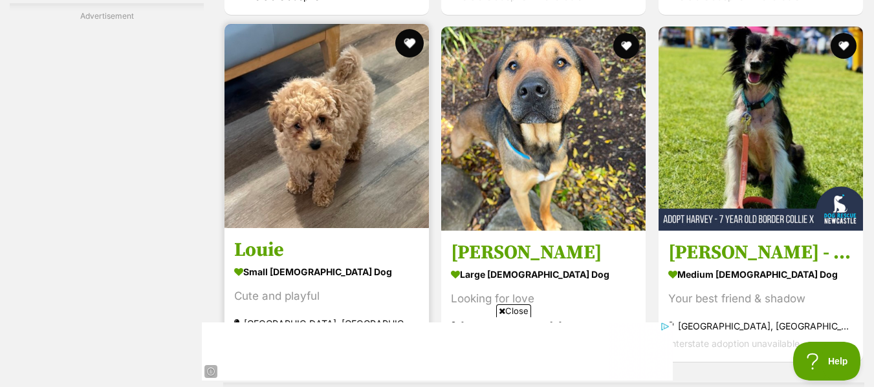
click at [412, 45] on button "favourite" at bounding box center [409, 43] width 28 height 28
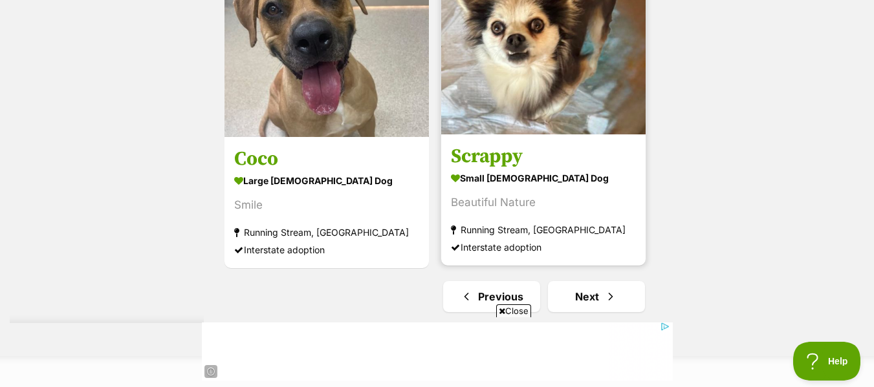
scroll to position [3332, 0]
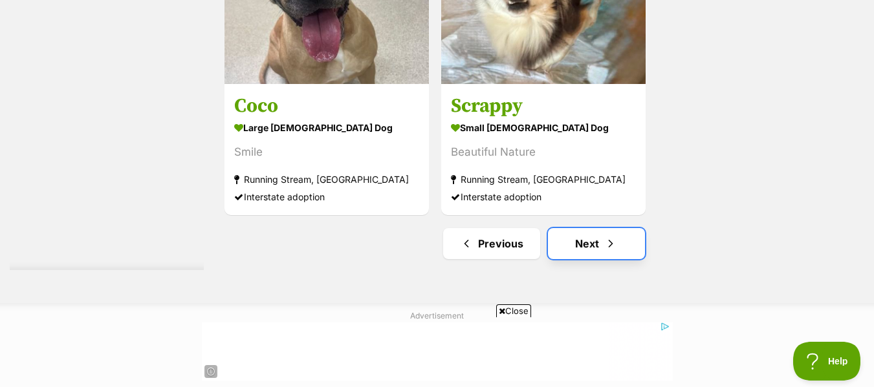
click at [588, 239] on link "Next" at bounding box center [596, 243] width 97 height 31
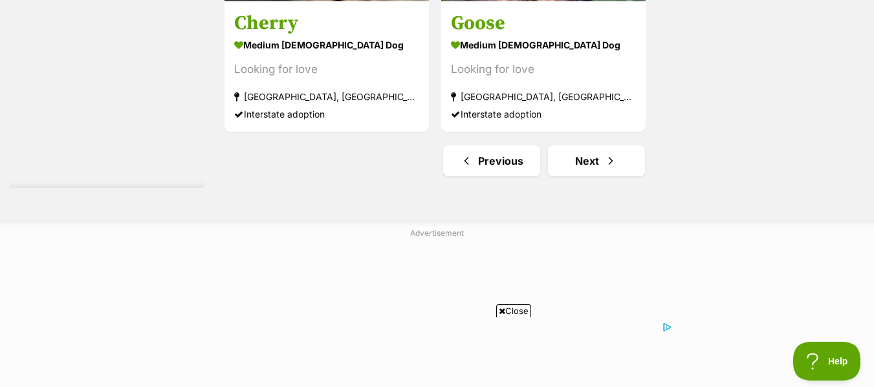
scroll to position [3312, 0]
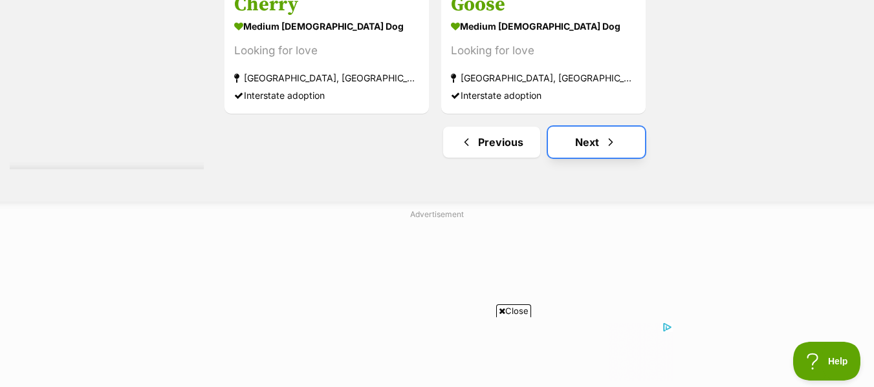
click at [605, 149] on span "Next page" at bounding box center [610, 143] width 13 height 16
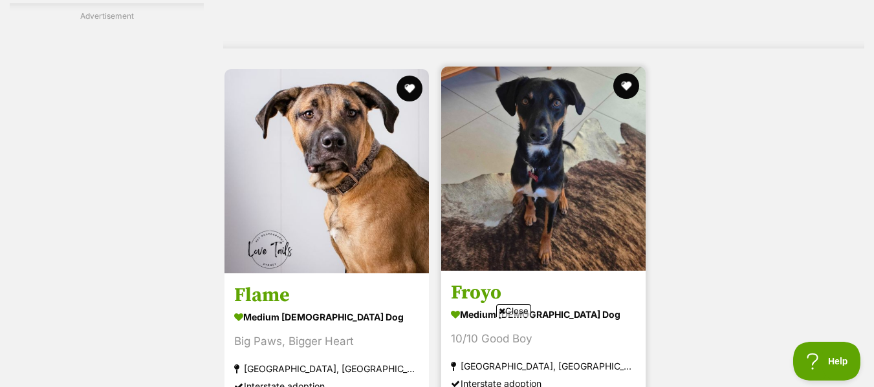
scroll to position [3243, 0]
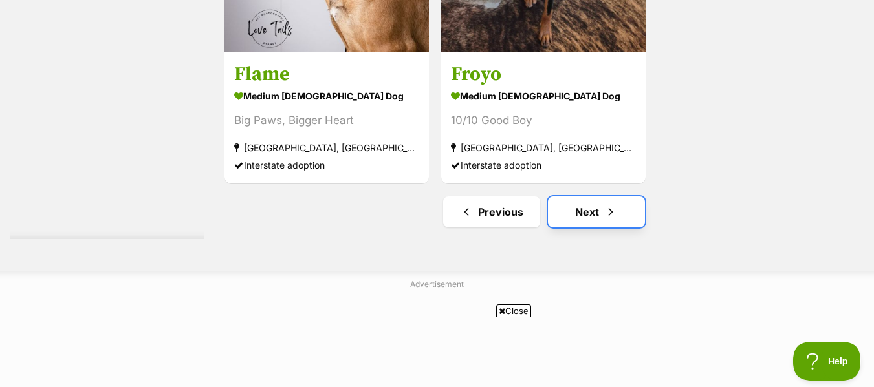
click at [590, 208] on link "Next" at bounding box center [596, 212] width 97 height 31
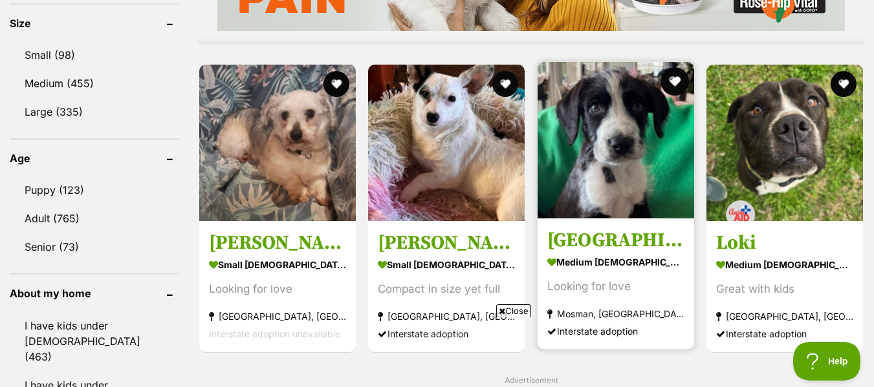
click at [673, 81] on button "favourite" at bounding box center [674, 81] width 28 height 28
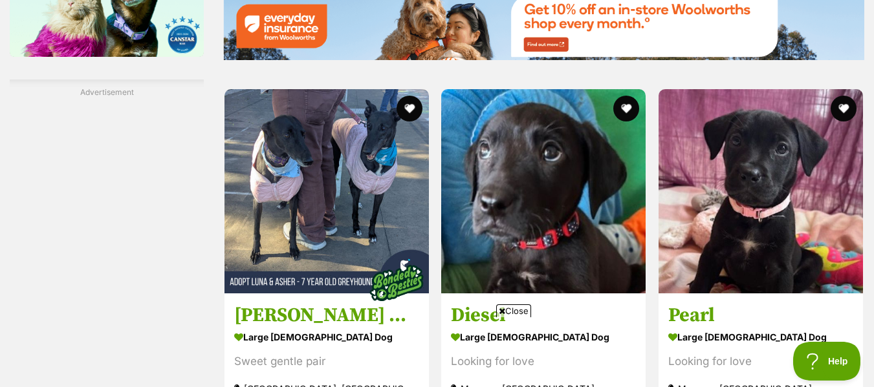
scroll to position [2209, 0]
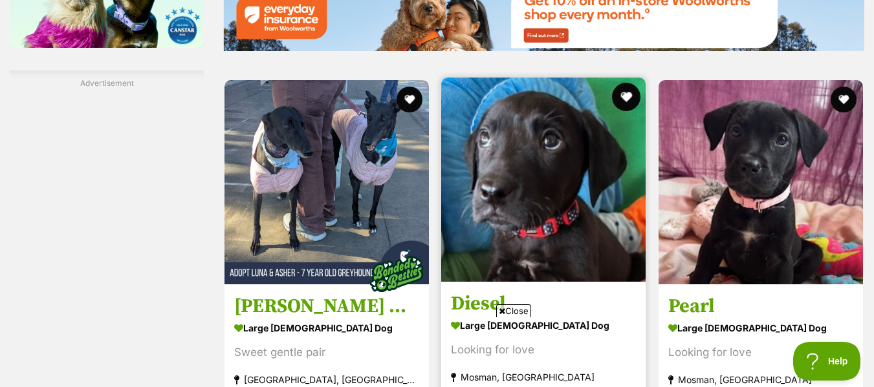
click at [627, 96] on button "favourite" at bounding box center [626, 97] width 28 height 28
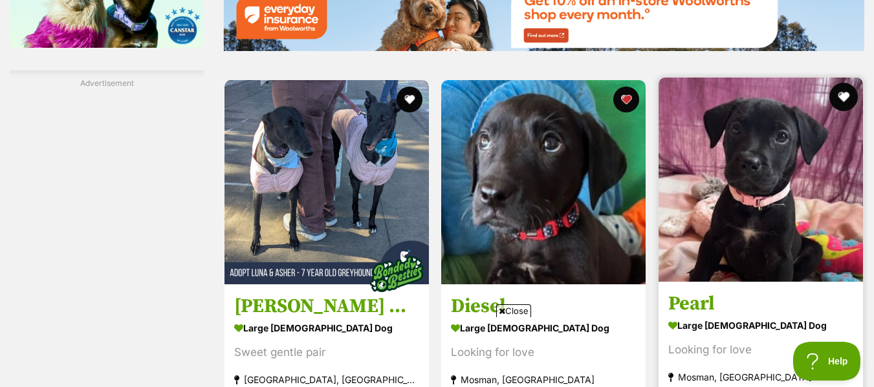
click at [848, 90] on button "favourite" at bounding box center [843, 97] width 28 height 28
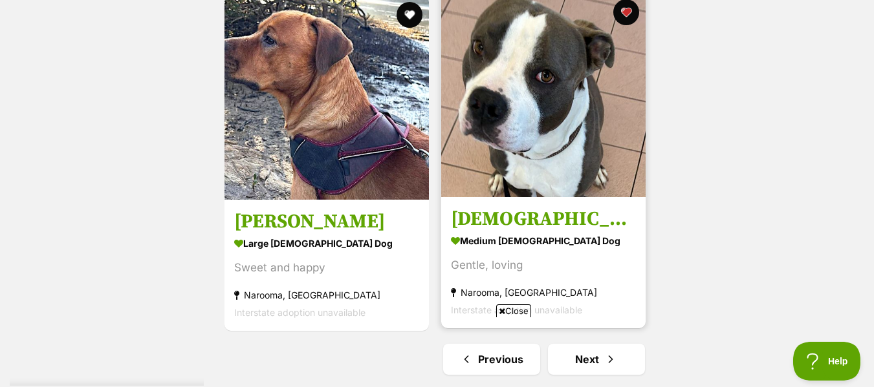
scroll to position [3305, 0]
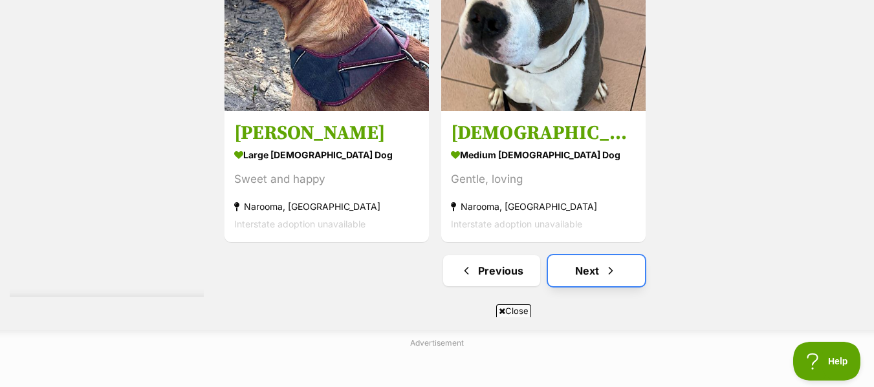
click at [592, 267] on link "Next" at bounding box center [596, 270] width 97 height 31
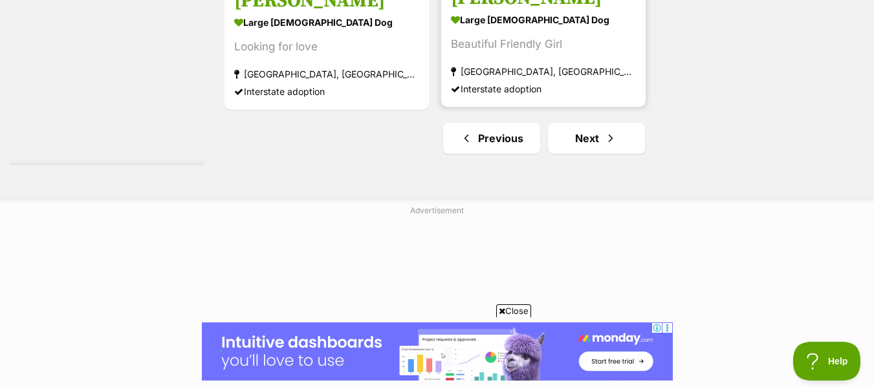
scroll to position [3317, 0]
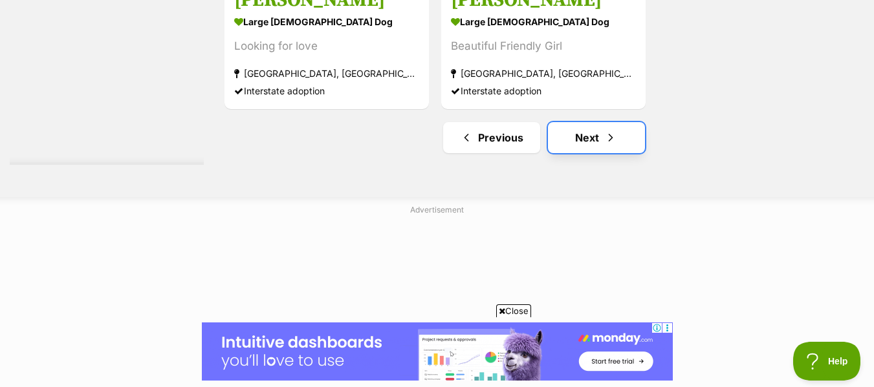
click at [572, 136] on link "Next" at bounding box center [596, 137] width 97 height 31
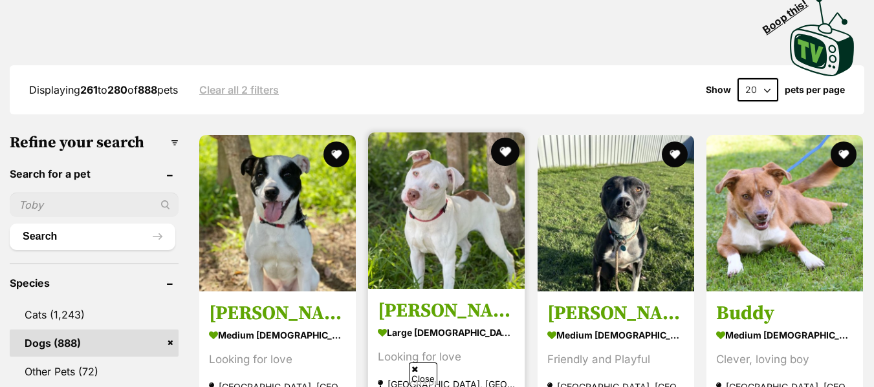
scroll to position [287, 0]
click at [497, 155] on button "favourite" at bounding box center [505, 152] width 28 height 28
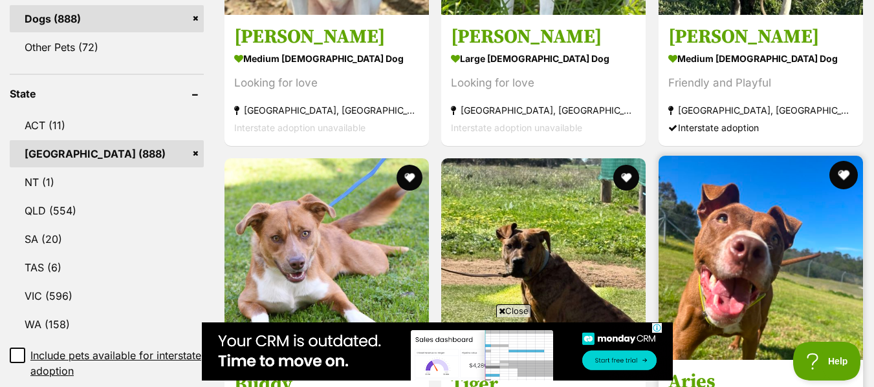
scroll to position [0, 0]
click at [845, 166] on button "favourite" at bounding box center [843, 175] width 28 height 28
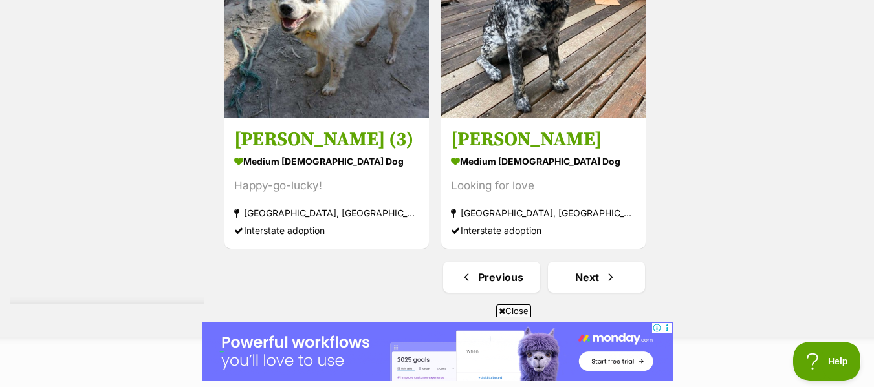
scroll to position [3186, 0]
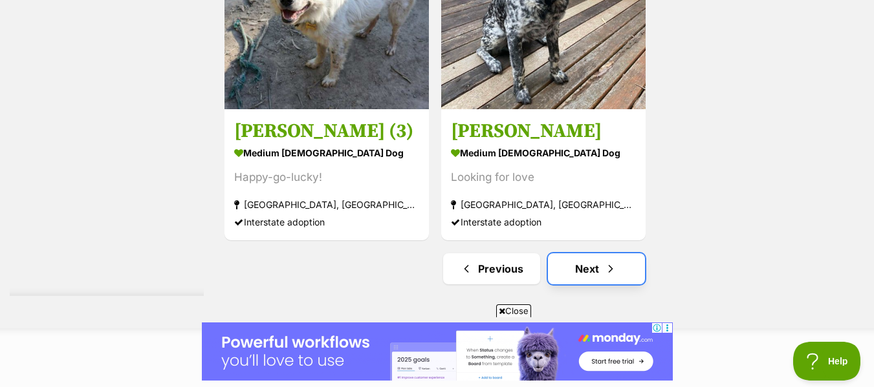
click at [590, 275] on link "Next" at bounding box center [596, 269] width 97 height 31
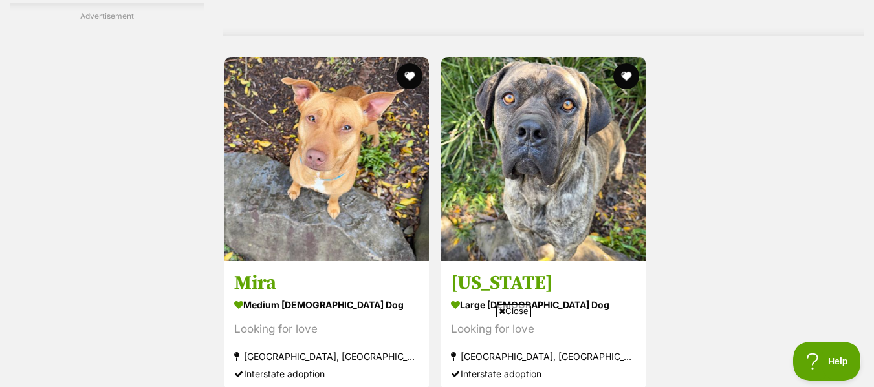
scroll to position [3153, 0]
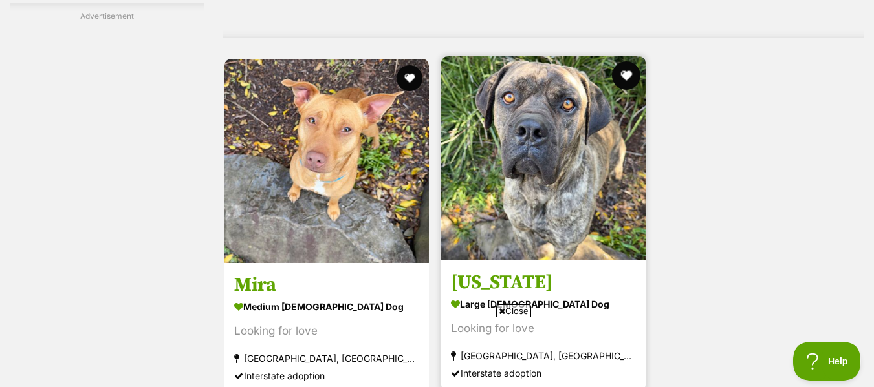
click at [625, 76] on button "favourite" at bounding box center [626, 75] width 28 height 28
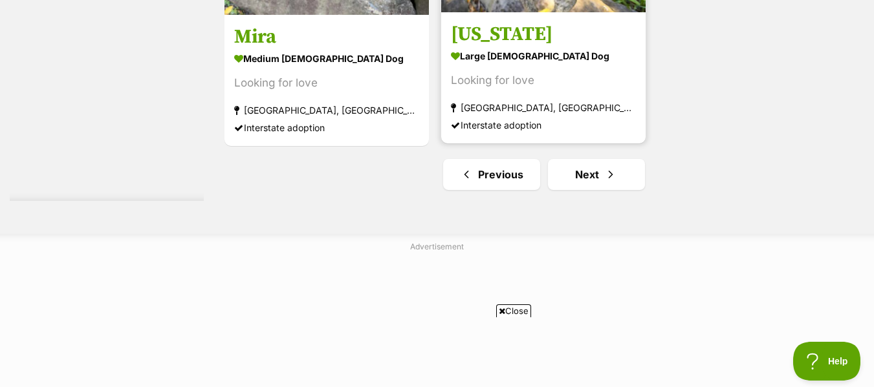
scroll to position [3402, 0]
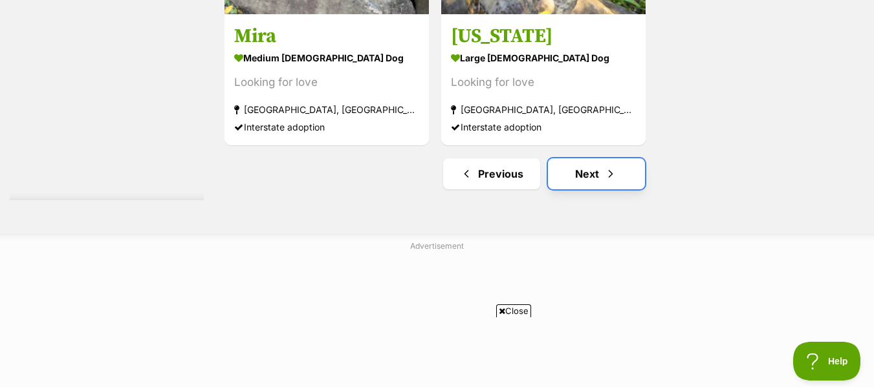
click at [590, 167] on link "Next" at bounding box center [596, 173] width 97 height 31
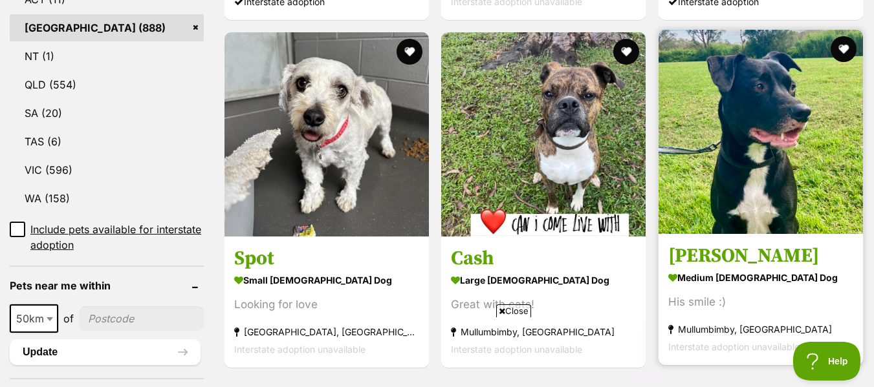
scroll to position [738, 0]
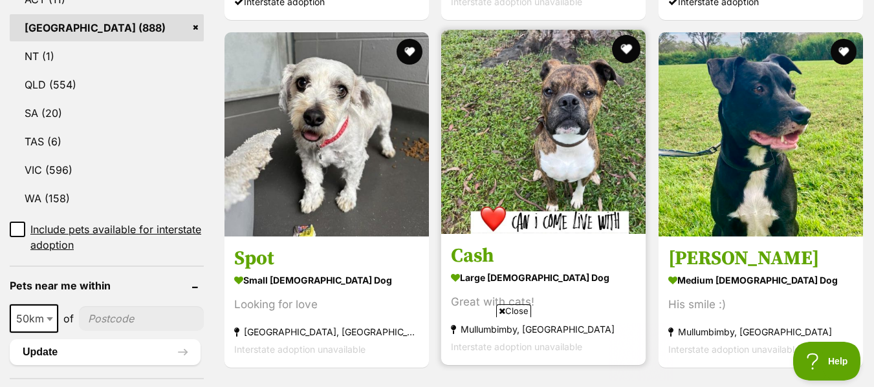
click at [627, 45] on button "favourite" at bounding box center [626, 49] width 28 height 28
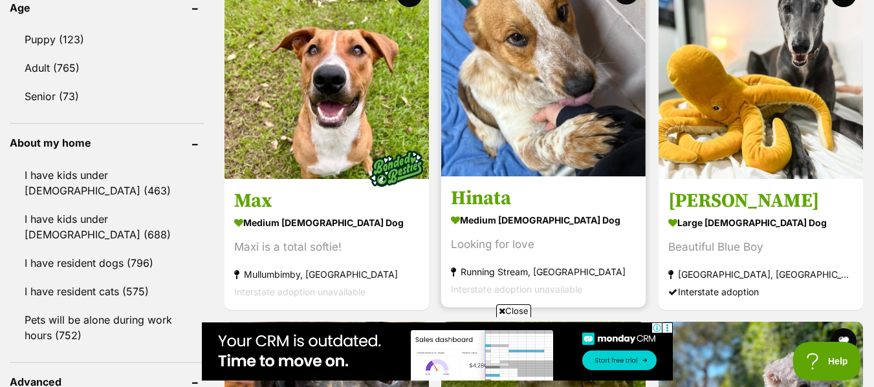
scroll to position [1273, 0]
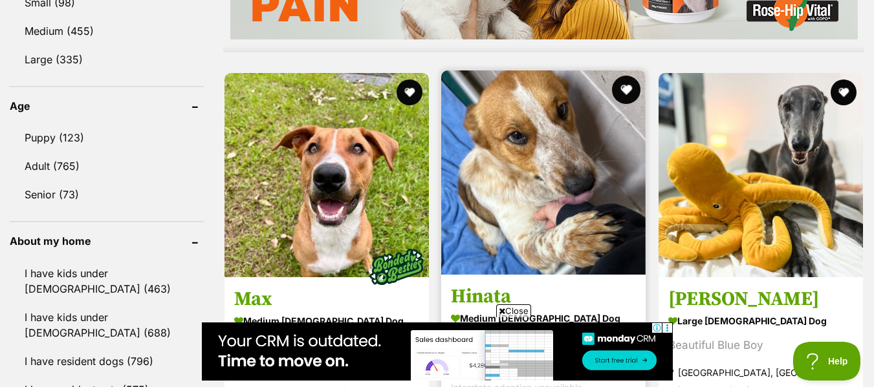
click at [623, 91] on button "favourite" at bounding box center [626, 90] width 28 height 28
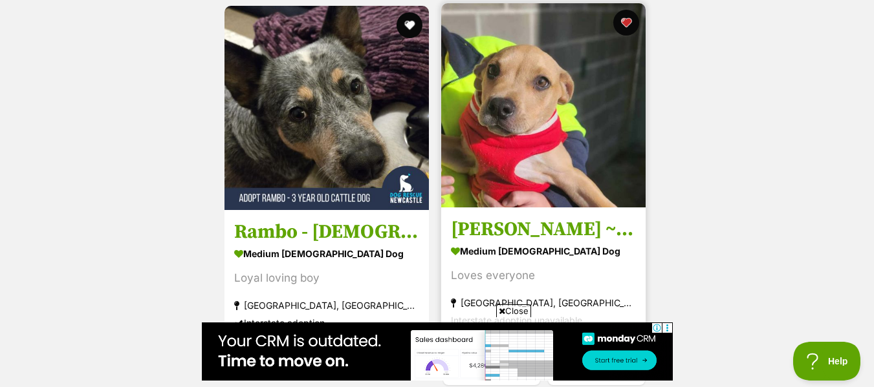
scroll to position [3272, 0]
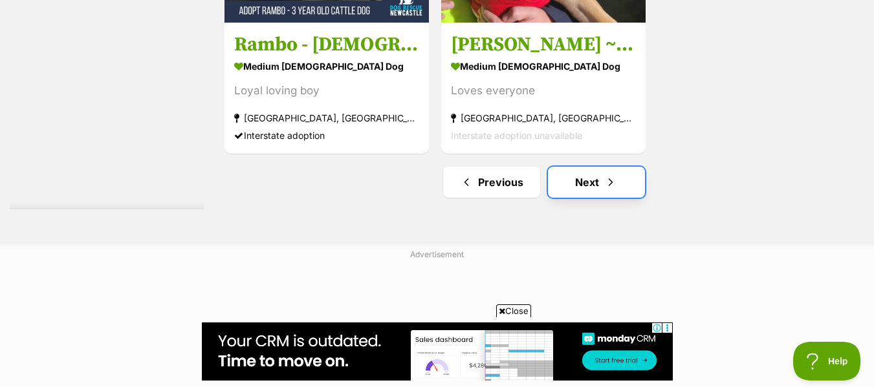
click at [575, 195] on link "Next" at bounding box center [596, 182] width 97 height 31
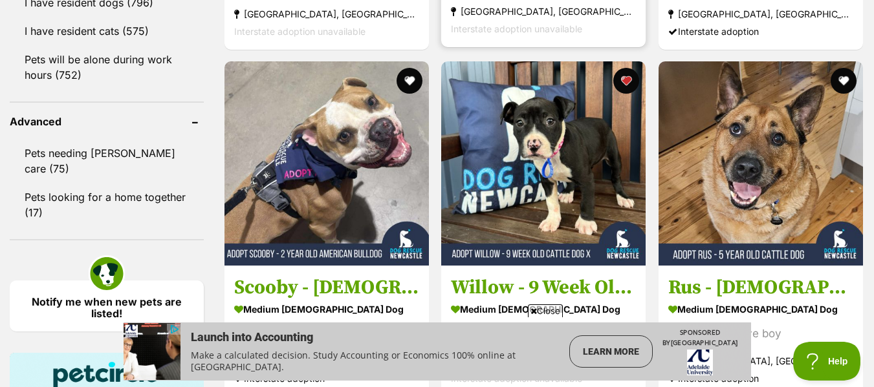
scroll to position [1635, 0]
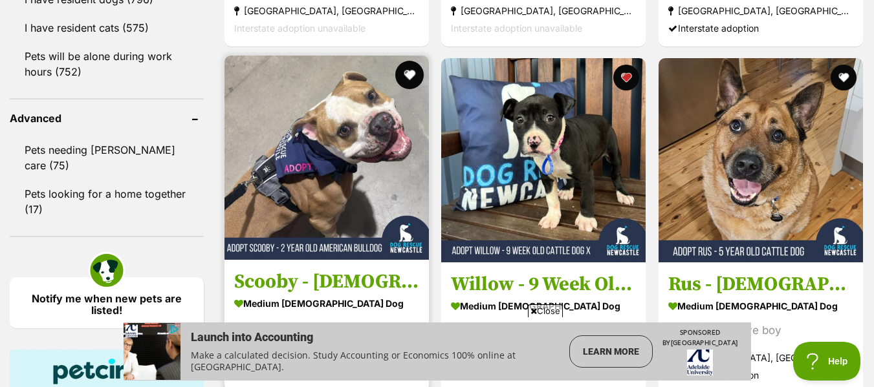
click at [408, 78] on button "favourite" at bounding box center [409, 75] width 28 height 28
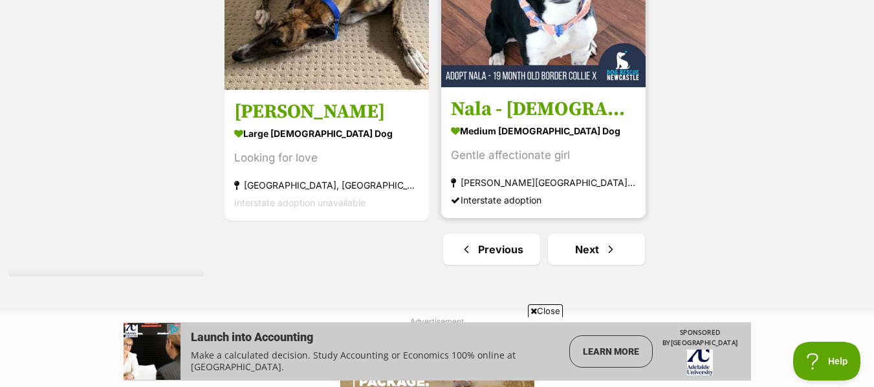
scroll to position [3206, 0]
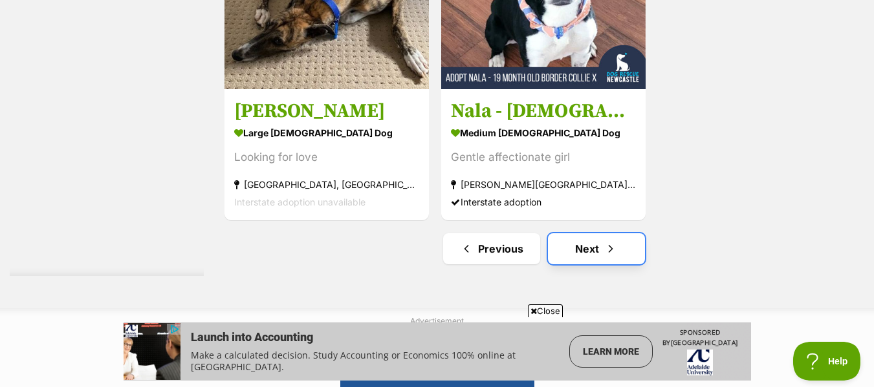
click at [609, 237] on link "Next" at bounding box center [596, 248] width 97 height 31
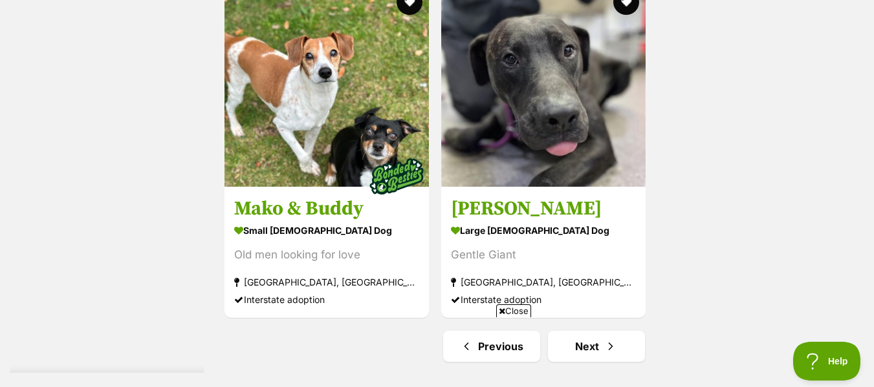
scroll to position [3342, 0]
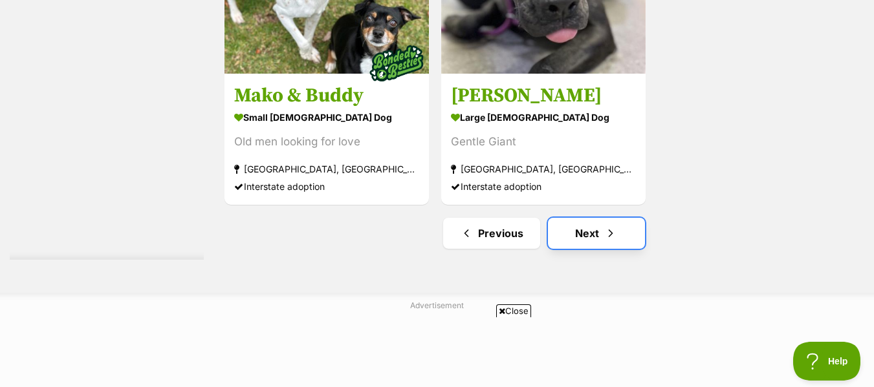
click at [606, 231] on span "Next page" at bounding box center [610, 234] width 13 height 16
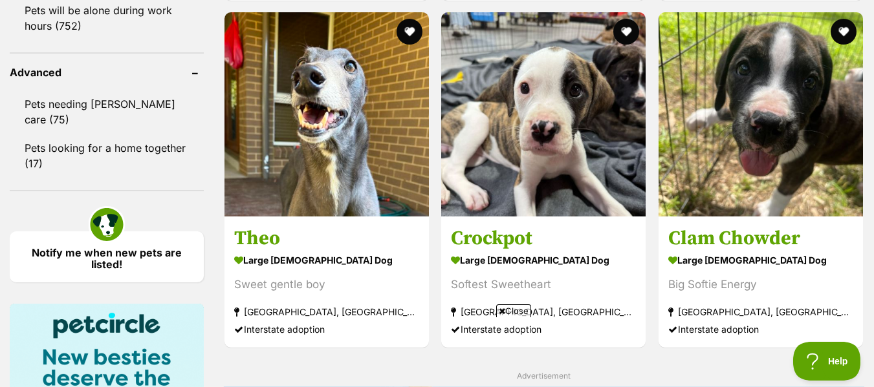
scroll to position [1681, 0]
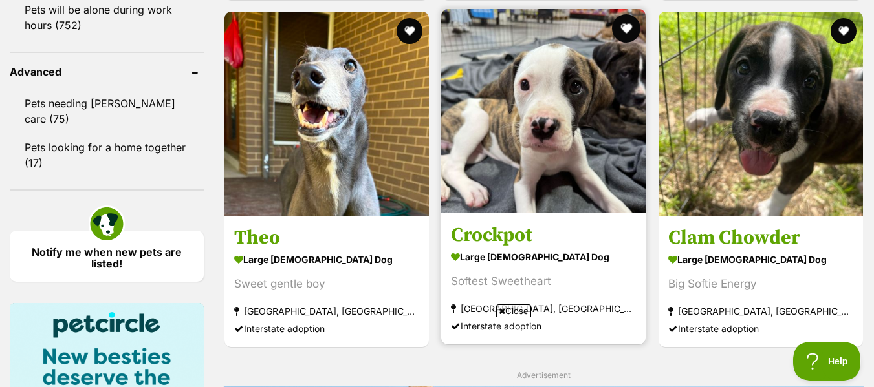
click at [625, 25] on button "favourite" at bounding box center [626, 28] width 28 height 28
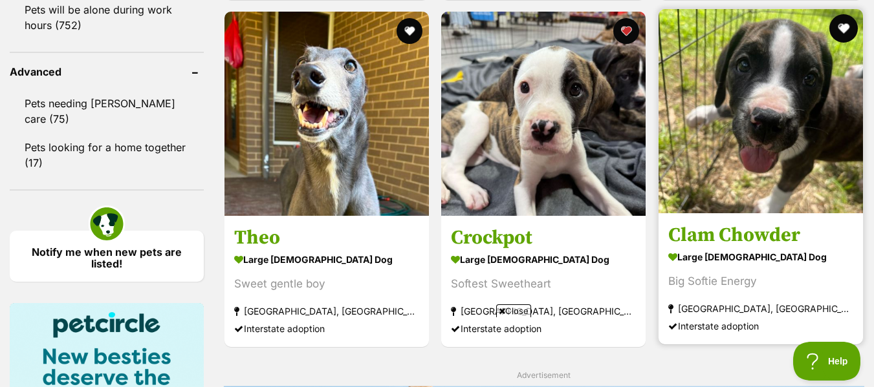
click at [843, 28] on button "favourite" at bounding box center [843, 28] width 28 height 28
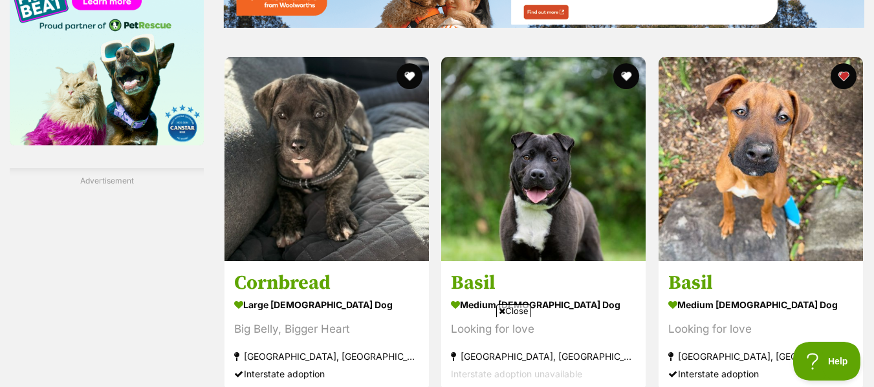
scroll to position [2124, 0]
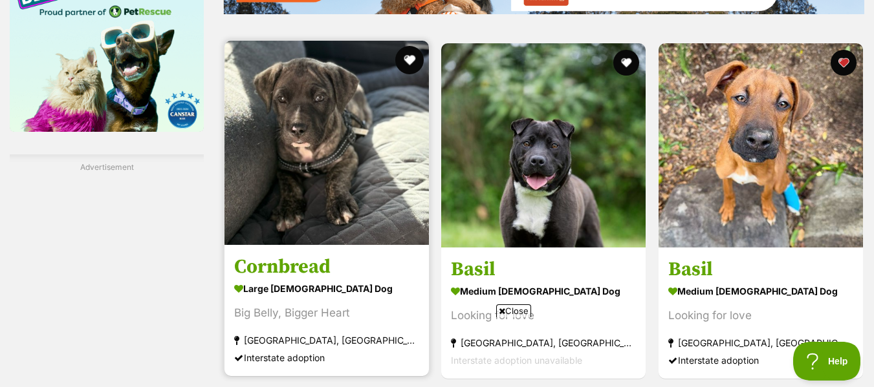
click at [411, 58] on button "favourite" at bounding box center [409, 60] width 28 height 28
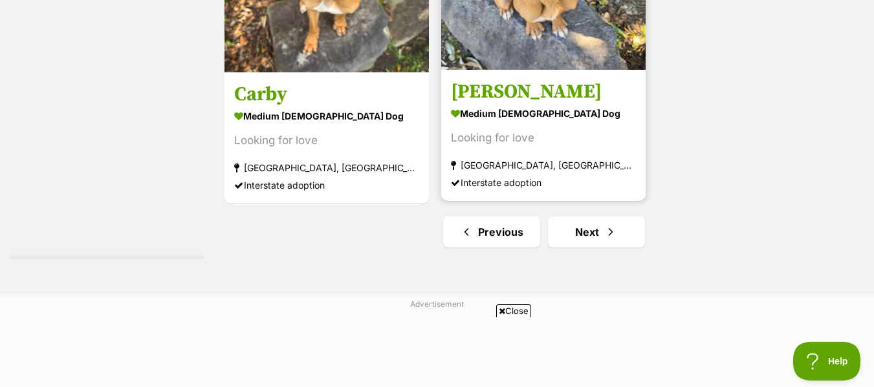
scroll to position [3223, 0]
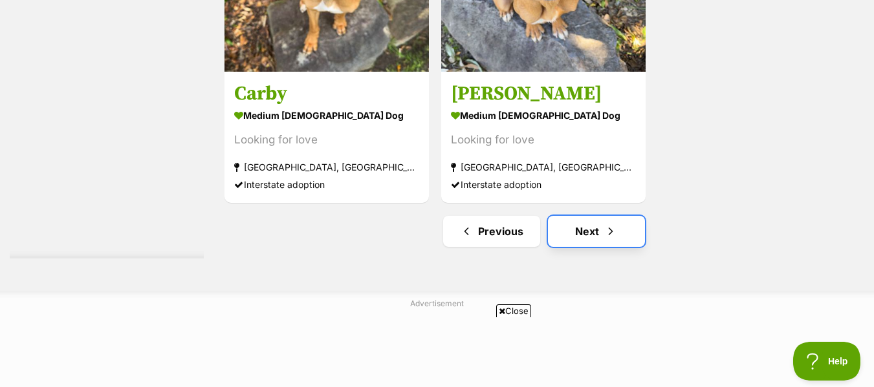
click at [611, 226] on span "Next page" at bounding box center [610, 232] width 13 height 16
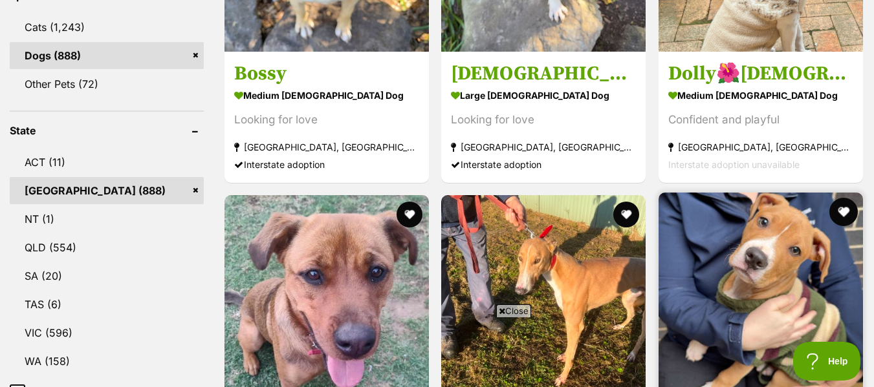
click at [843, 213] on button "favourite" at bounding box center [843, 212] width 28 height 28
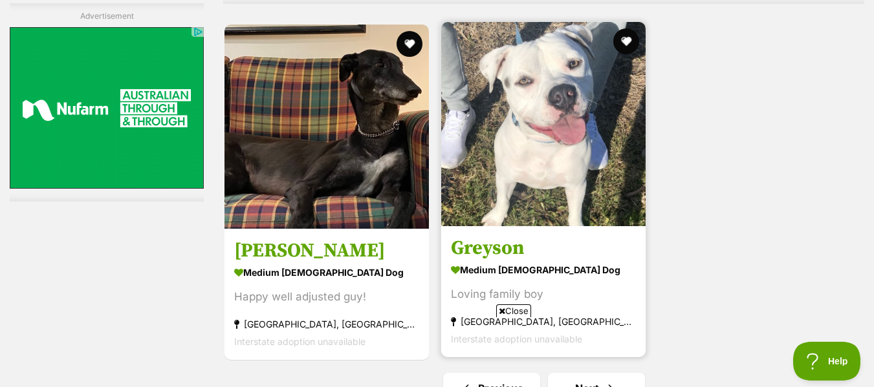
scroll to position [3065, 0]
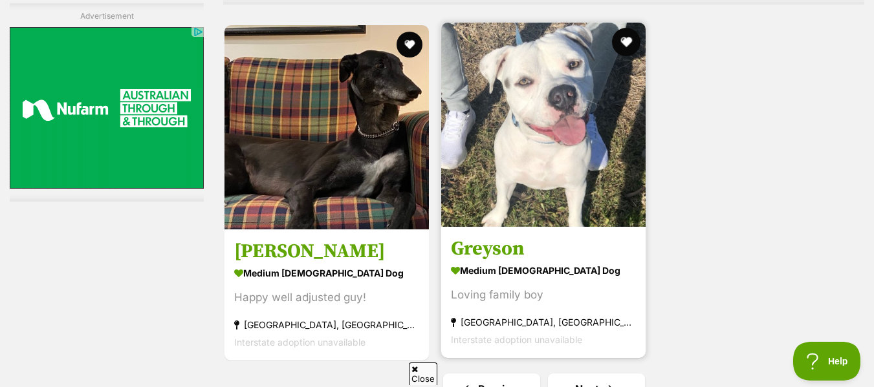
click at [623, 43] on button "favourite" at bounding box center [626, 42] width 28 height 28
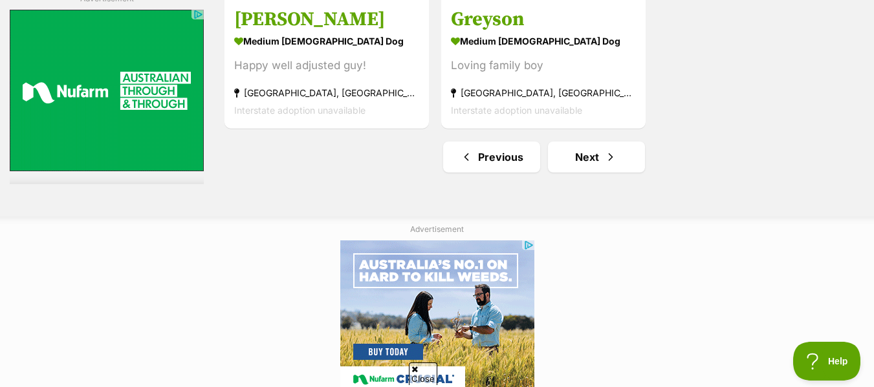
scroll to position [3301, 0]
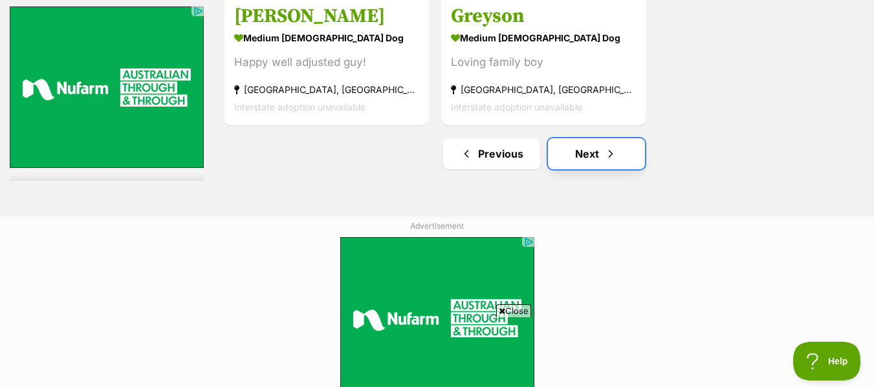
click at [604, 156] on span "Next page" at bounding box center [610, 154] width 13 height 16
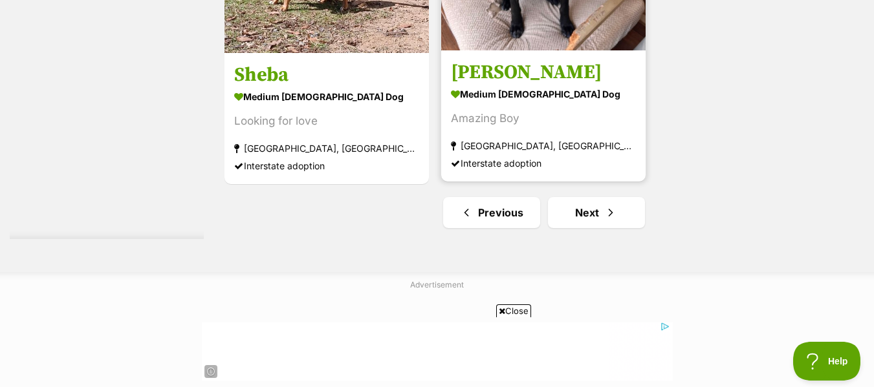
scroll to position [3364, 0]
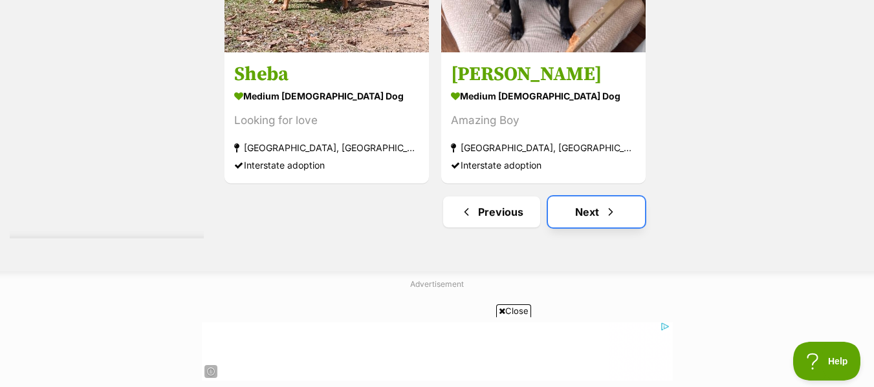
click at [577, 215] on link "Next" at bounding box center [596, 212] width 97 height 31
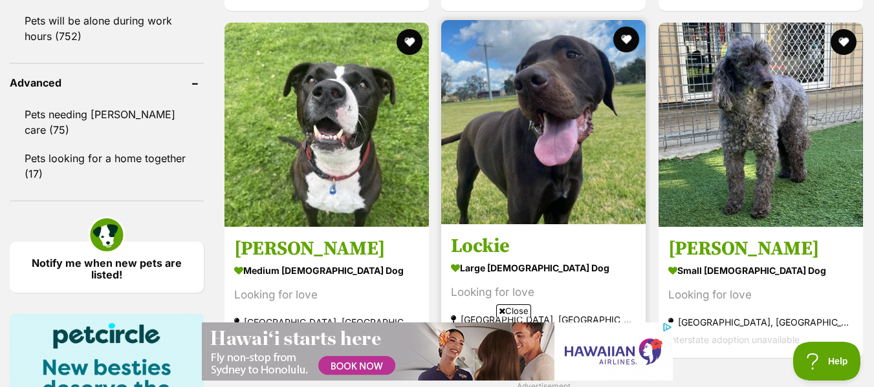
scroll to position [1669, 0]
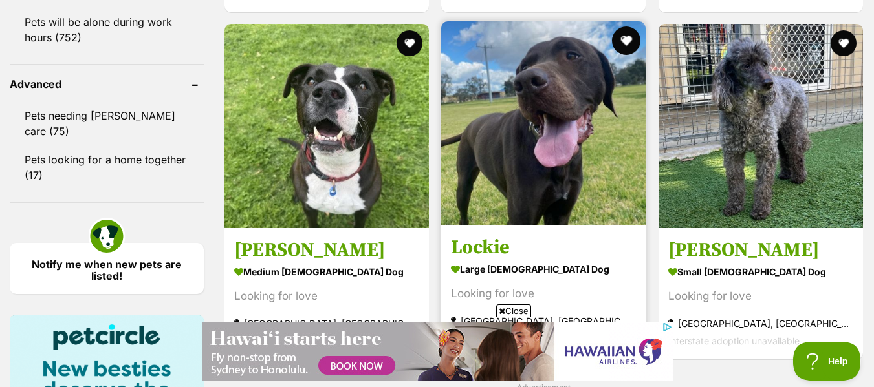
click at [630, 41] on button "favourite" at bounding box center [626, 41] width 28 height 28
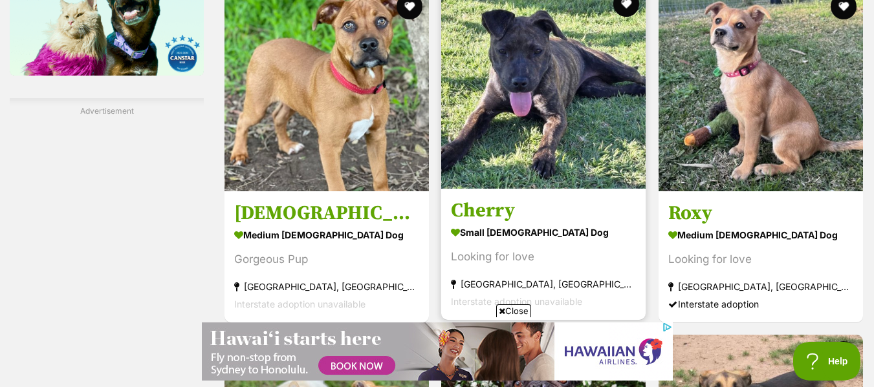
scroll to position [2118, 0]
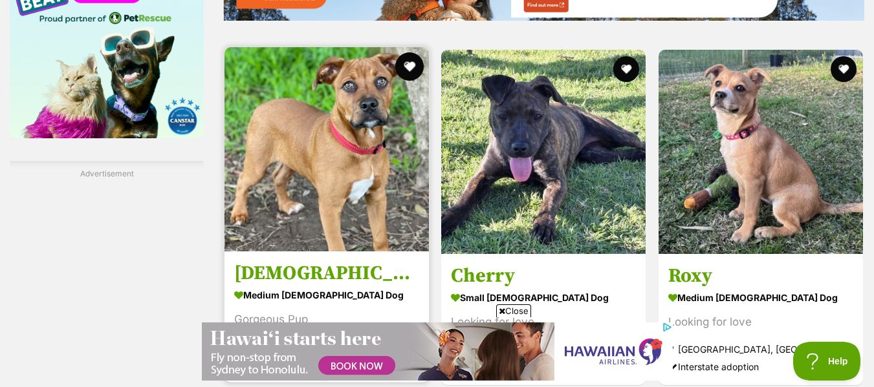
click at [413, 66] on button "favourite" at bounding box center [409, 66] width 28 height 28
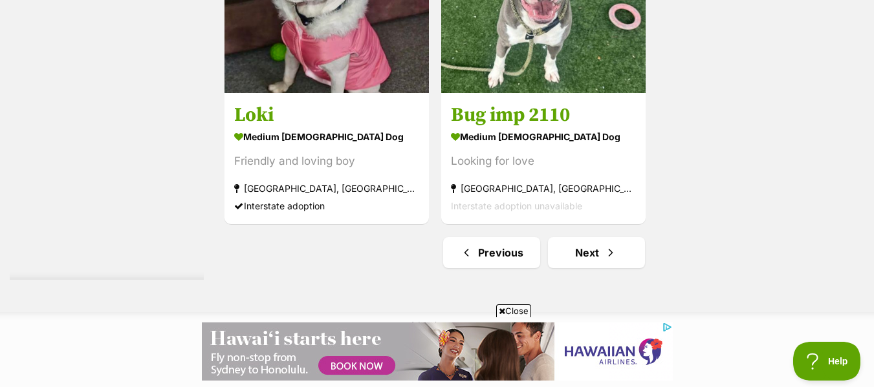
scroll to position [3203, 0]
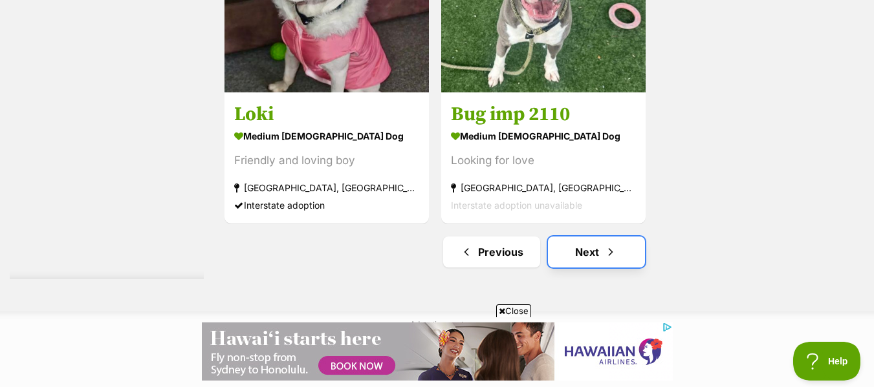
click at [600, 260] on link "Next" at bounding box center [596, 252] width 97 height 31
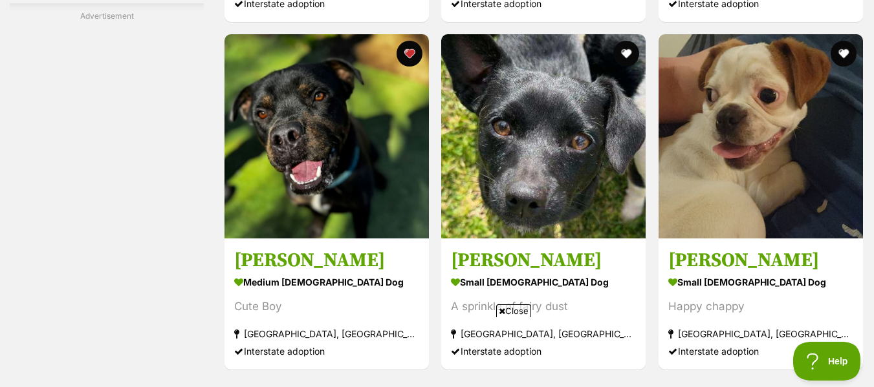
scroll to position [2481, 0]
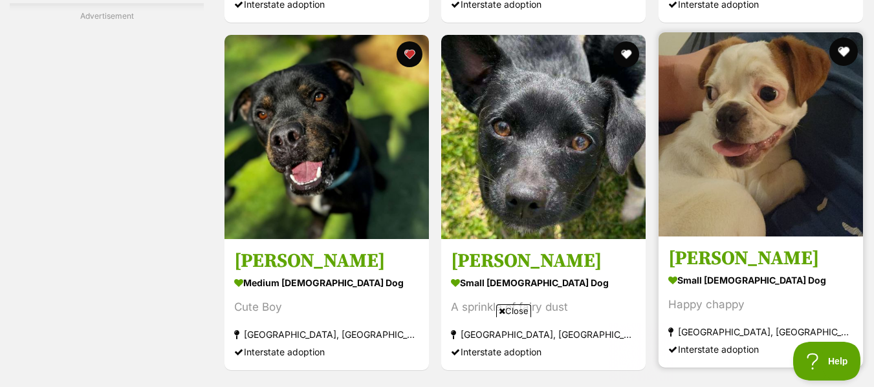
click at [843, 54] on button "favourite" at bounding box center [843, 52] width 28 height 28
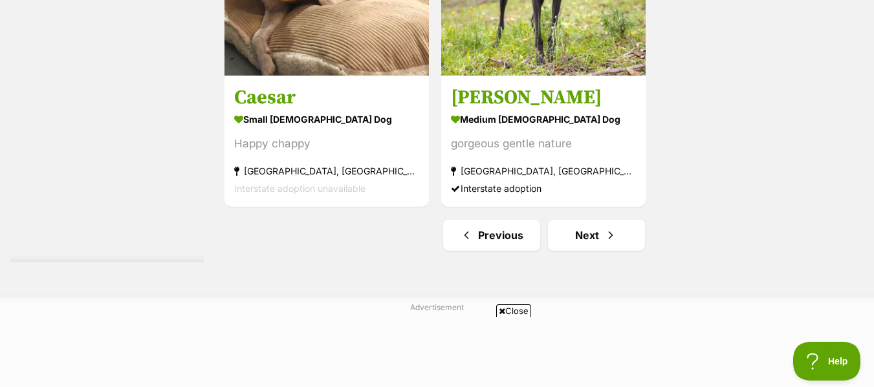
scroll to position [3220, 0]
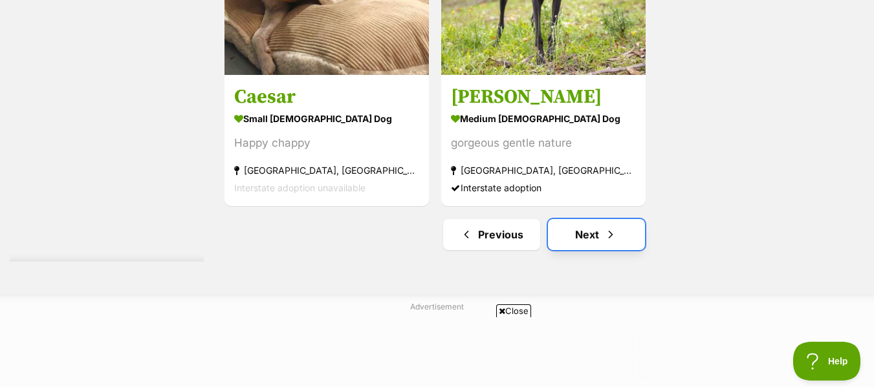
click at [590, 223] on link "Next" at bounding box center [596, 234] width 97 height 31
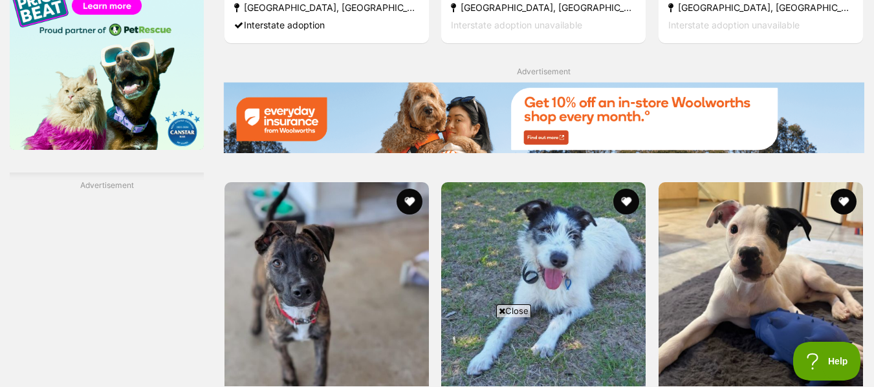
scroll to position [2107, 0]
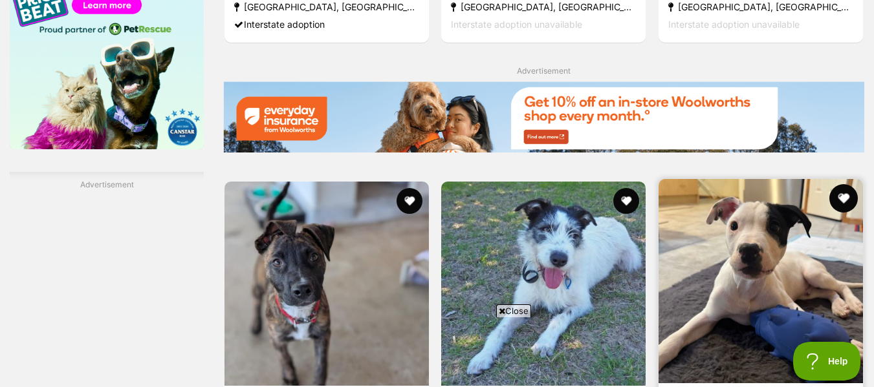
click at [843, 197] on button "favourite" at bounding box center [843, 198] width 28 height 28
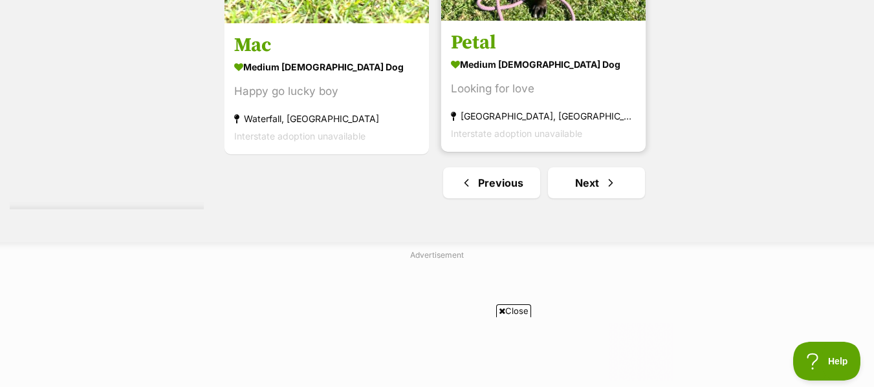
scroll to position [3425, 0]
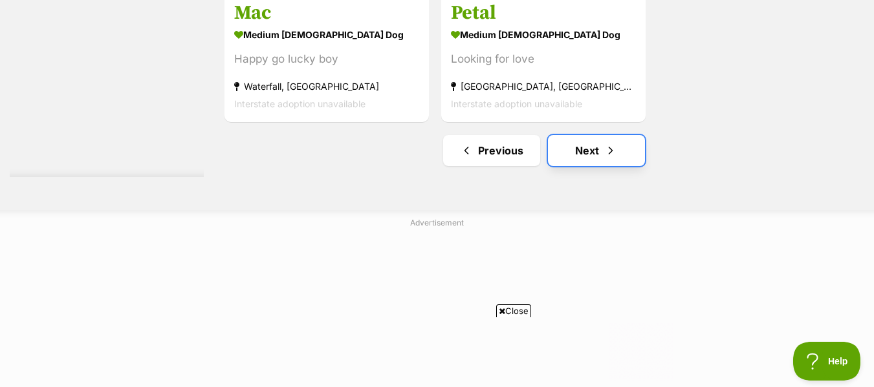
click at [568, 152] on link "Next" at bounding box center [596, 150] width 97 height 31
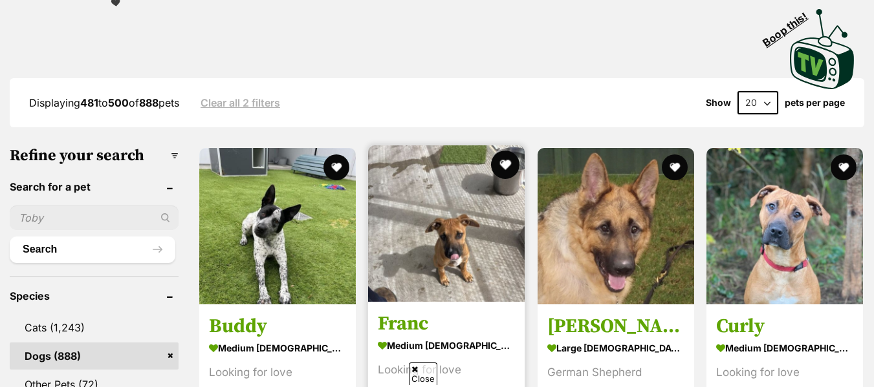
click at [508, 163] on button "favourite" at bounding box center [505, 165] width 28 height 28
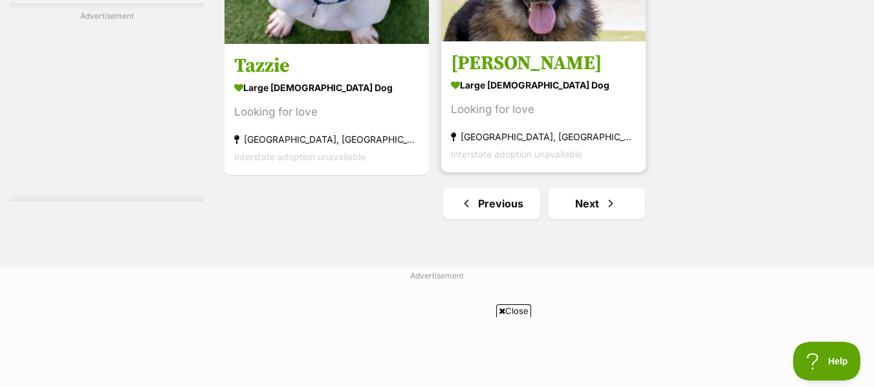
scroll to position [3256, 0]
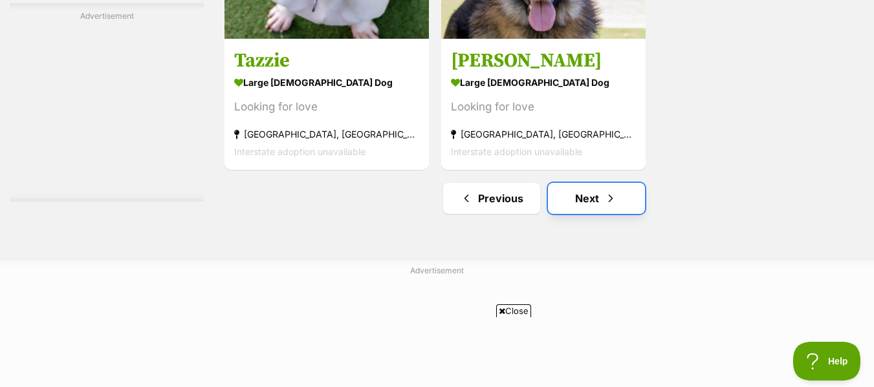
click at [609, 191] on span "Next page" at bounding box center [610, 199] width 13 height 16
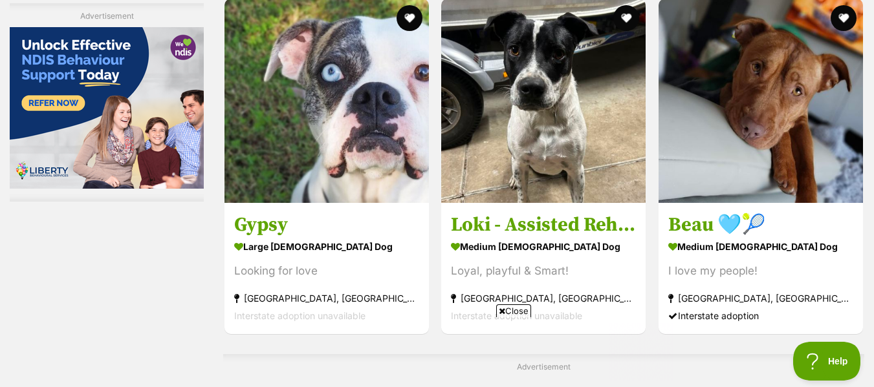
scroll to position [2518, 0]
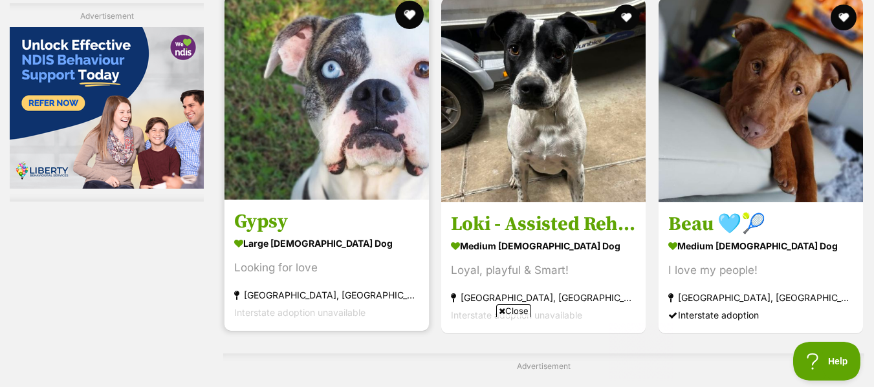
click at [415, 14] on button "favourite" at bounding box center [409, 15] width 28 height 28
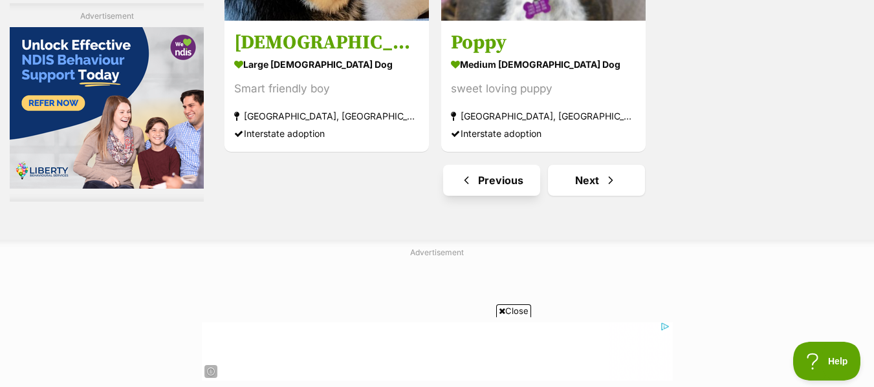
scroll to position [3279, 0]
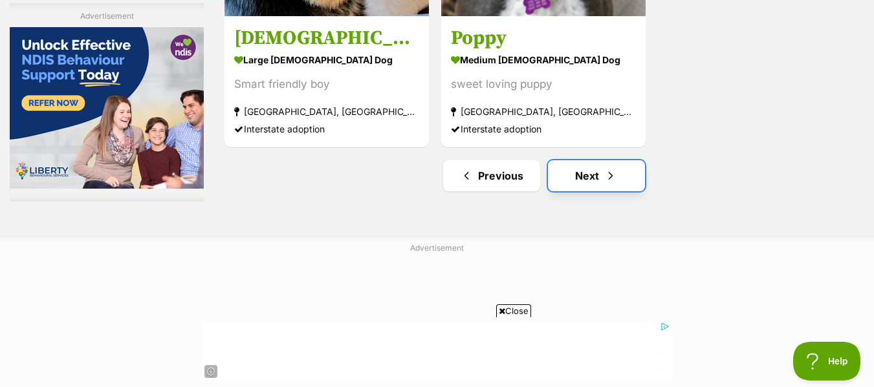
click at [553, 175] on link "Next" at bounding box center [596, 175] width 97 height 31
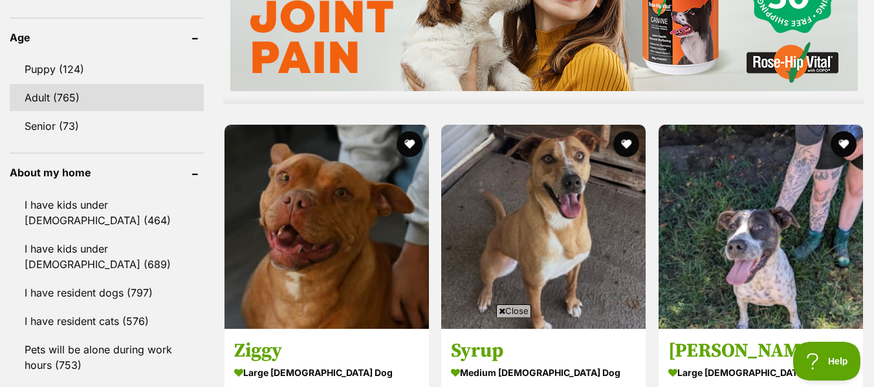
scroll to position [1321, 0]
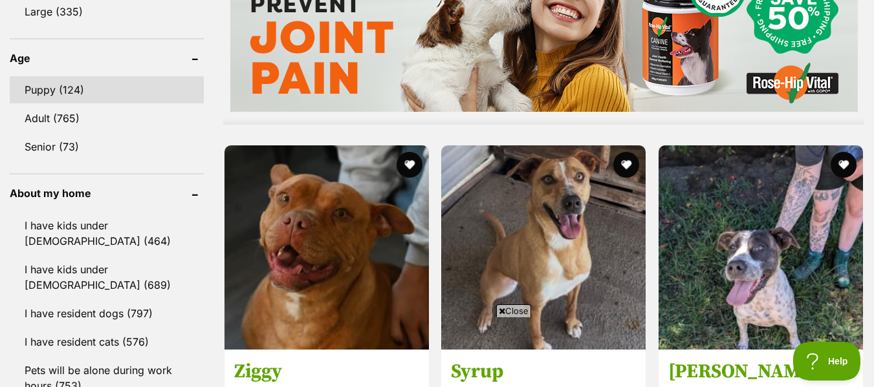
click at [92, 92] on link "Puppy (124)" at bounding box center [107, 89] width 194 height 27
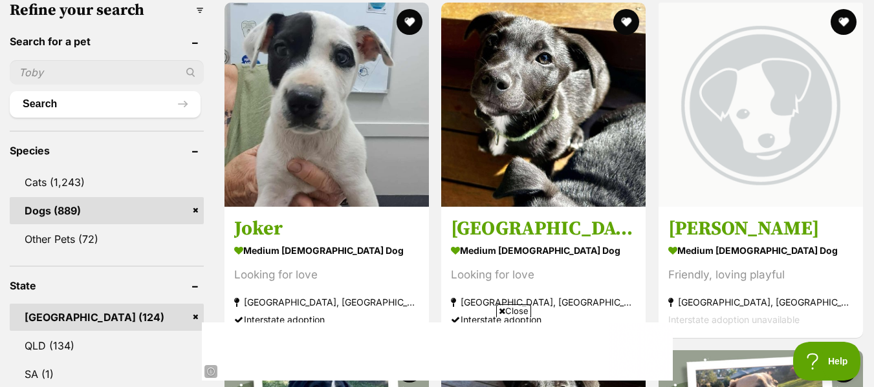
scroll to position [415, 0]
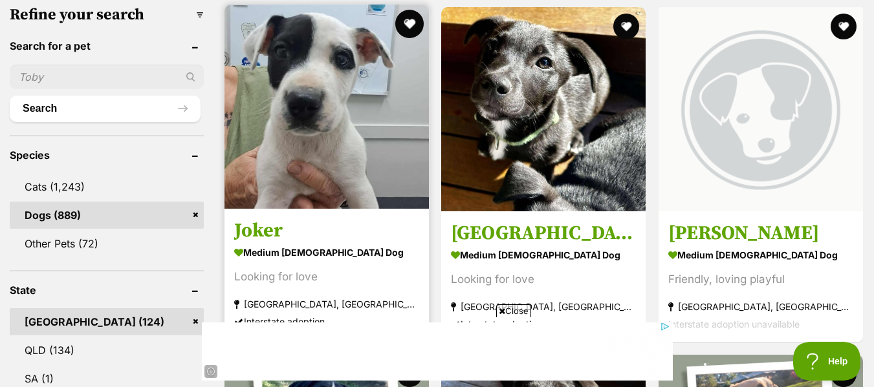
click at [405, 29] on button "favourite" at bounding box center [409, 24] width 28 height 28
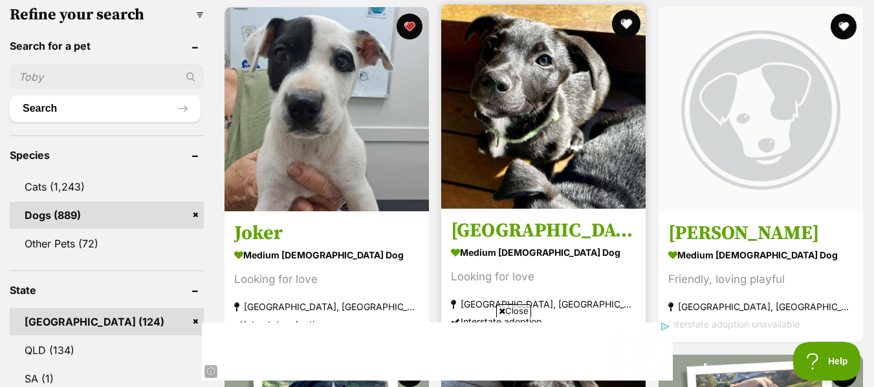
click at [629, 17] on button "favourite" at bounding box center [626, 24] width 28 height 28
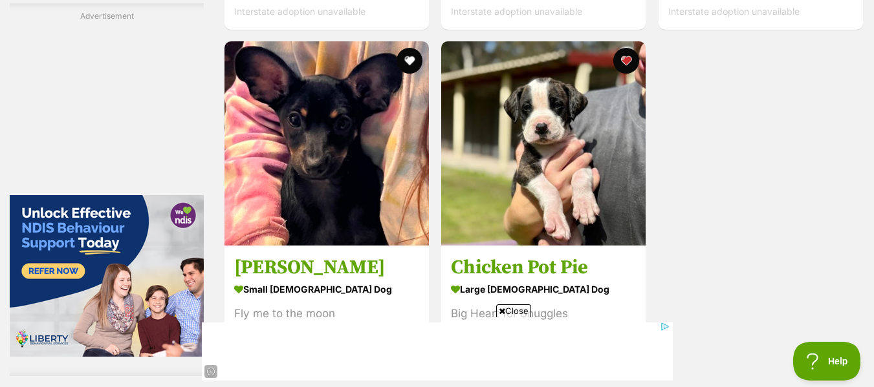
scroll to position [2921, 0]
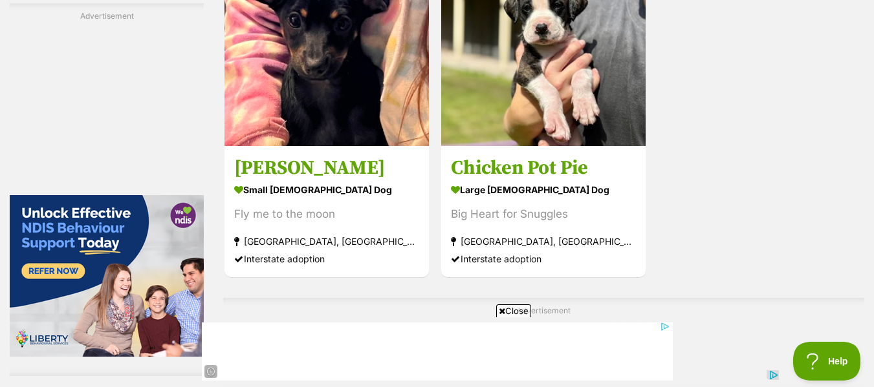
click at [570, 298] on div "Advertisement" at bounding box center [543, 345] width 641 height 95
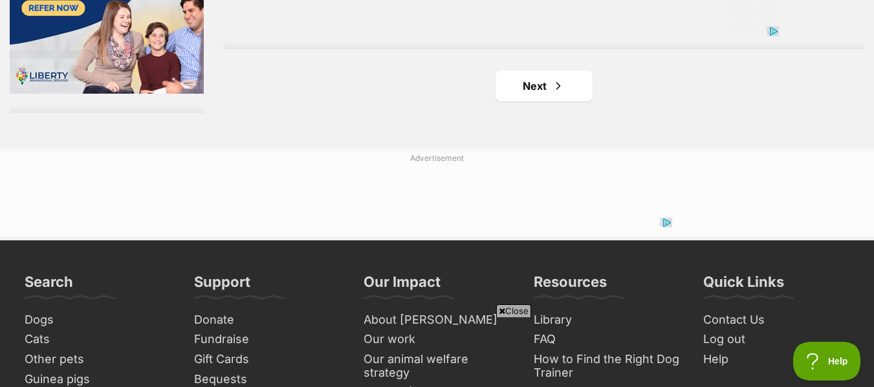
scroll to position [3265, 0]
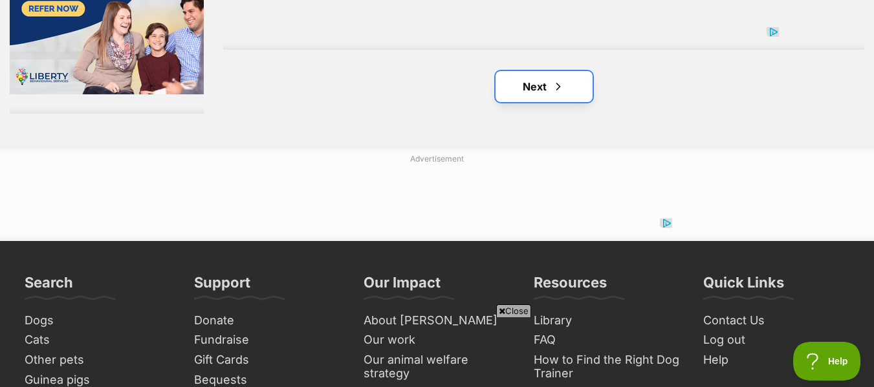
click at [552, 84] on span "Next page" at bounding box center [558, 87] width 13 height 16
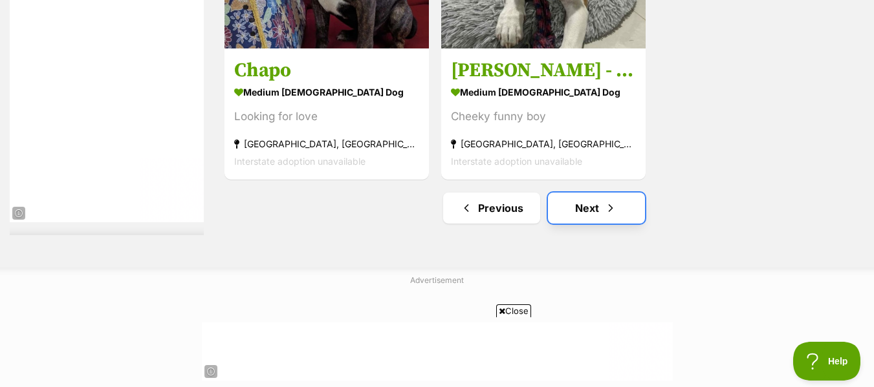
click at [600, 210] on link "Next" at bounding box center [596, 208] width 97 height 31
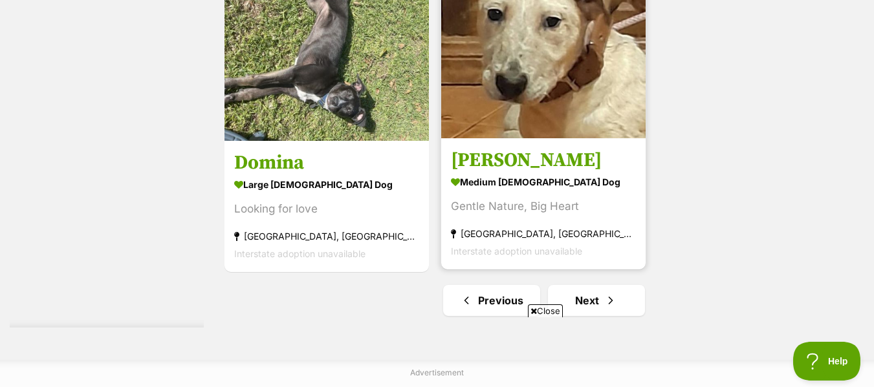
scroll to position [3222, 0]
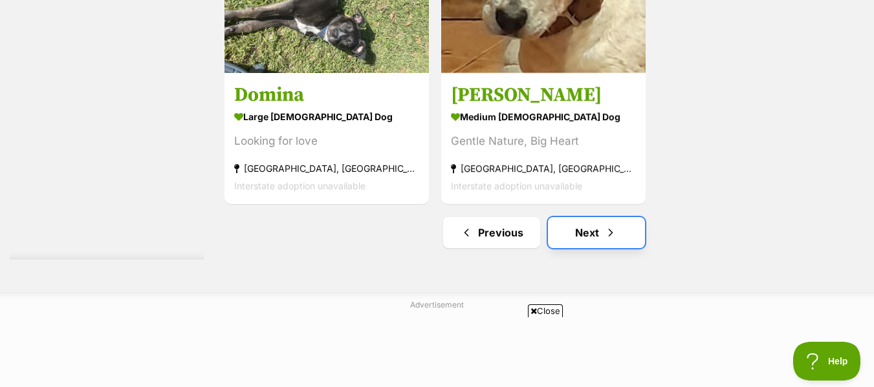
click at [584, 235] on link "Next" at bounding box center [596, 232] width 97 height 31
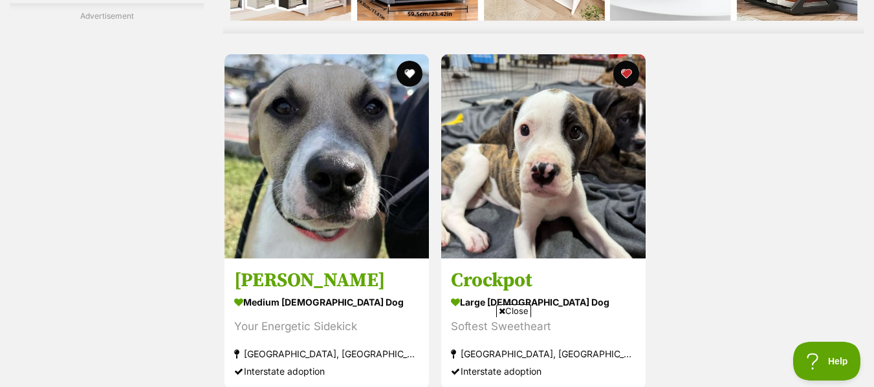
scroll to position [3292, 0]
